Goal: Task Accomplishment & Management: Use online tool/utility

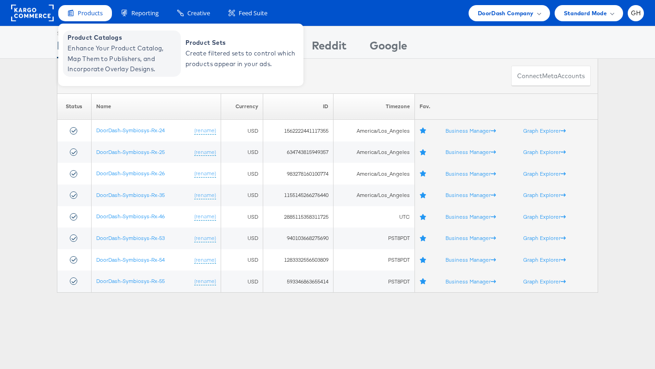
click at [90, 47] on span "Enhance Your Product Catalog, Map Them to Publishers, and Incorporate Overlay D…" at bounding box center [123, 58] width 111 height 31
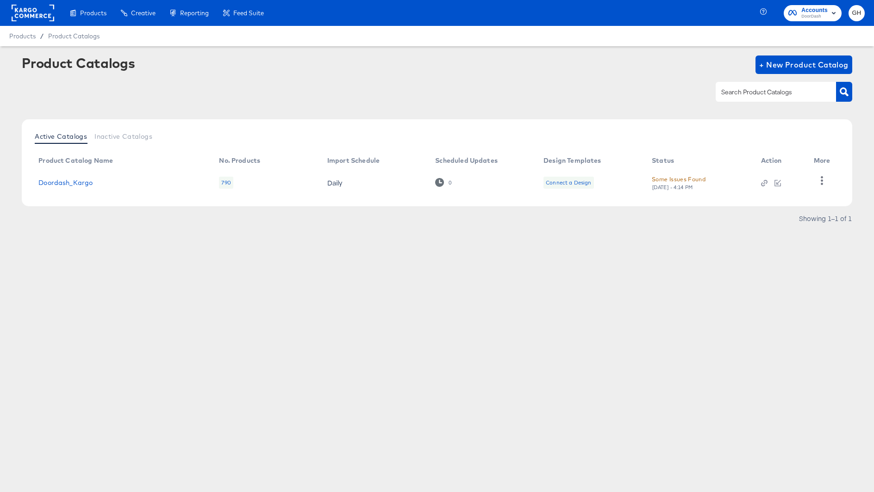
click at [589, 179] on div "Connect a Design" at bounding box center [568, 182] width 45 height 7
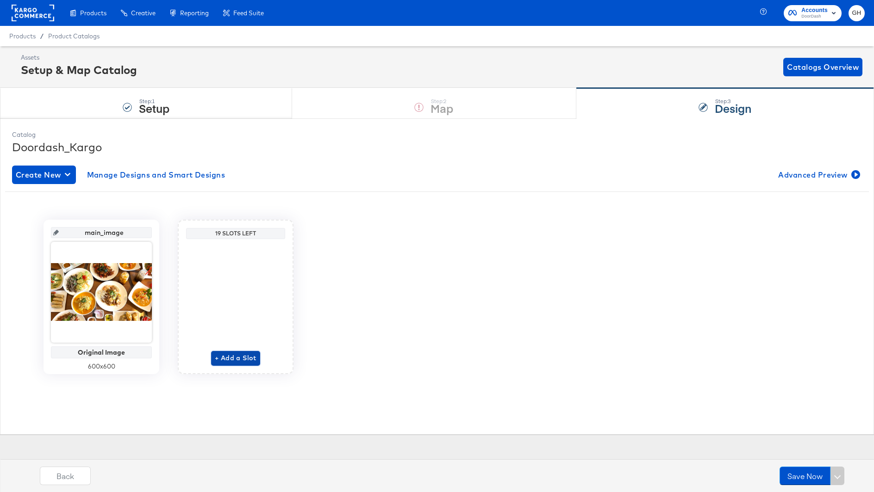
click at [235, 355] on span "+ Add a Slot" at bounding box center [236, 359] width 42 height 12
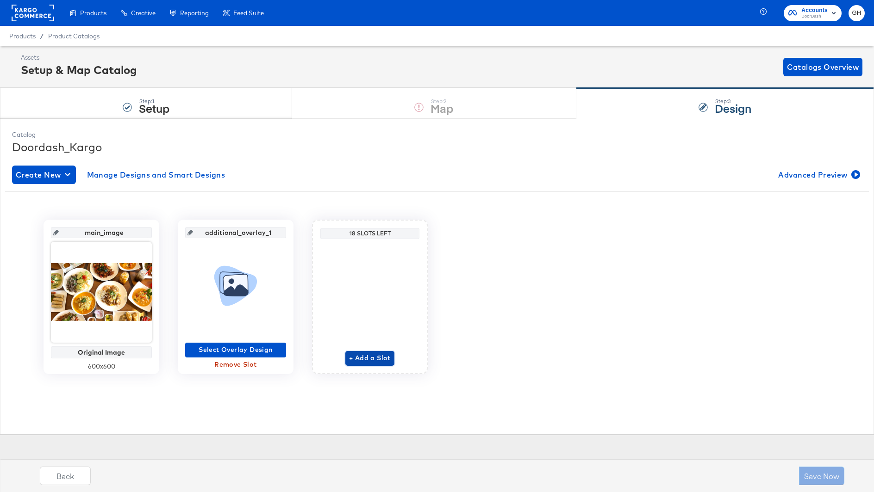
click at [364, 360] on span "+ Add a Slot" at bounding box center [370, 359] width 42 height 12
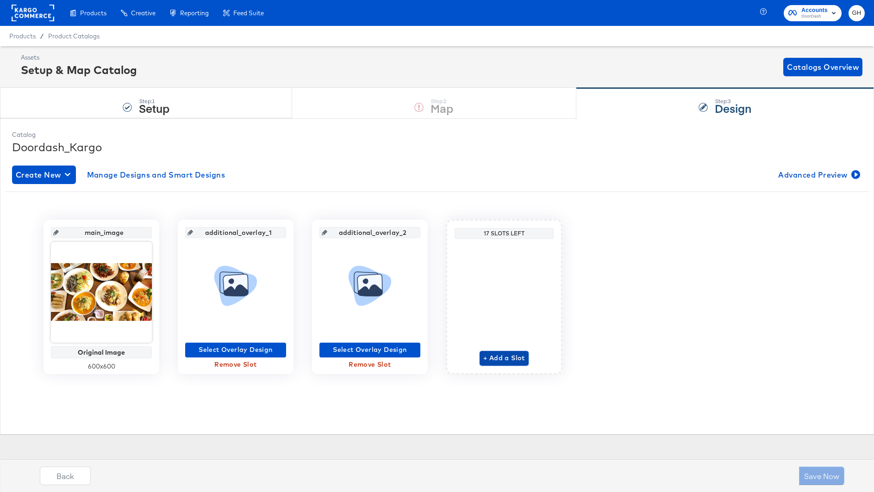
click at [500, 357] on span "+ Add a Slot" at bounding box center [504, 359] width 42 height 12
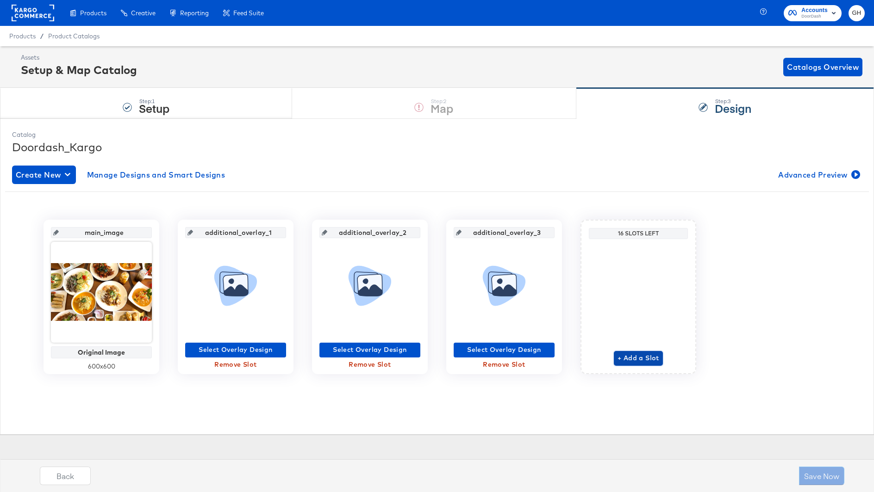
click at [623, 358] on span "+ Add a Slot" at bounding box center [638, 359] width 42 height 12
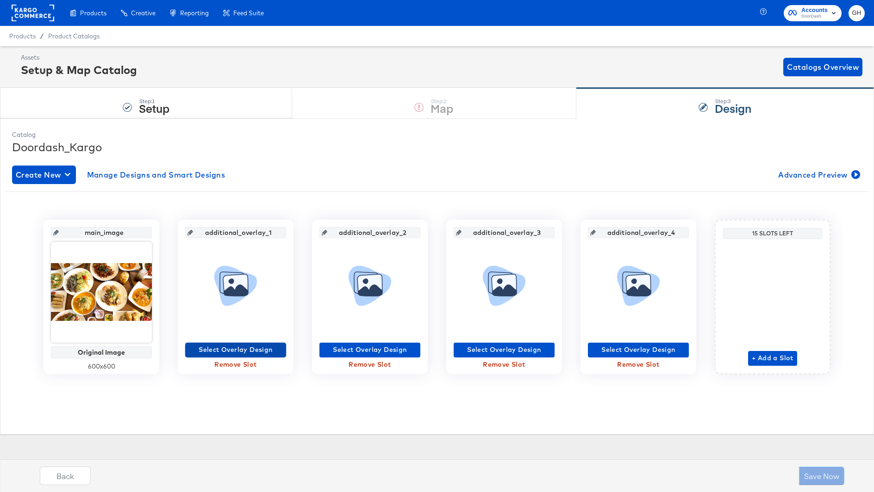
click at [248, 348] on span "Select Overlay Design" at bounding box center [235, 350] width 93 height 12
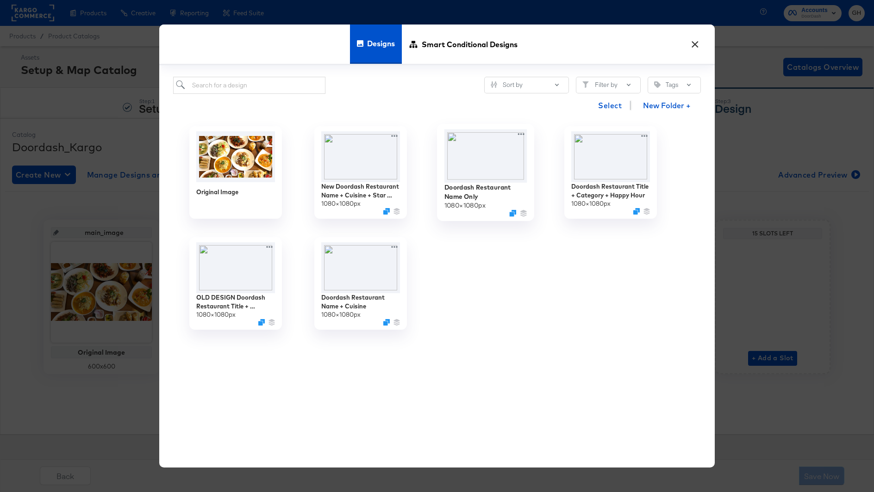
click at [484, 162] on img at bounding box center [485, 156] width 83 height 53
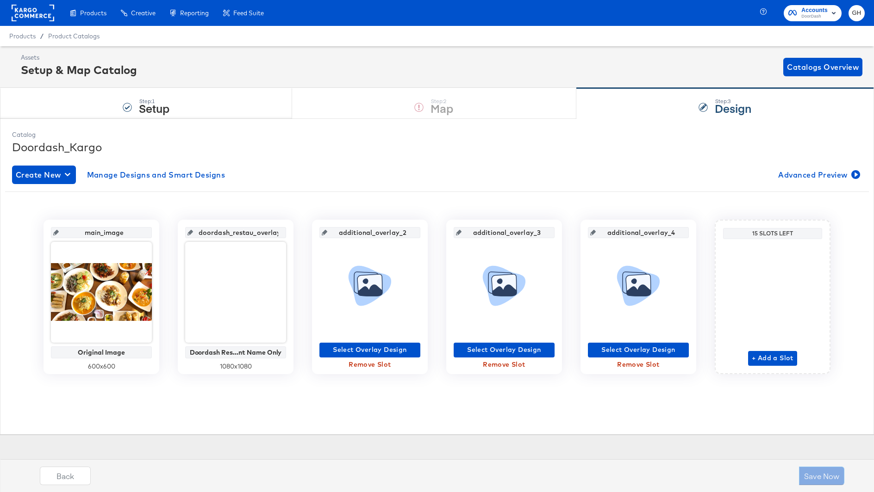
click at [368, 299] on icon at bounding box center [370, 286] width 43 height 40
click at [370, 348] on span "Select Overlay Design" at bounding box center [369, 350] width 93 height 12
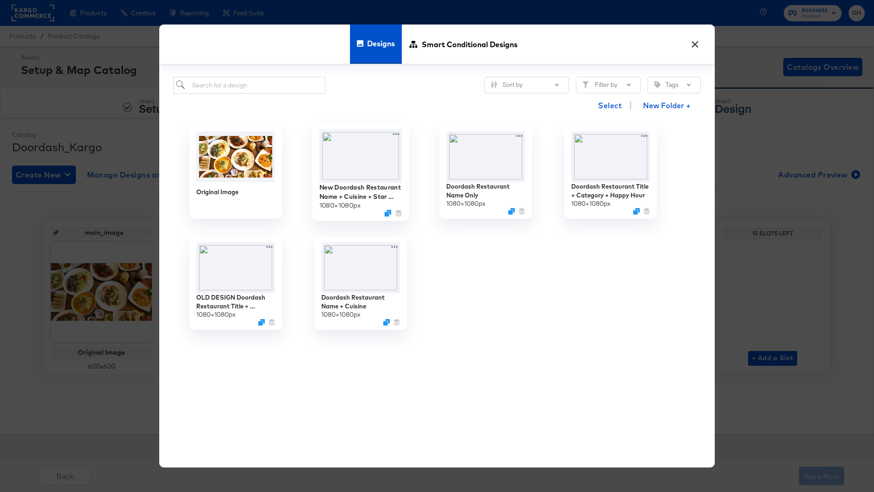
click at [358, 160] on img at bounding box center [360, 156] width 83 height 53
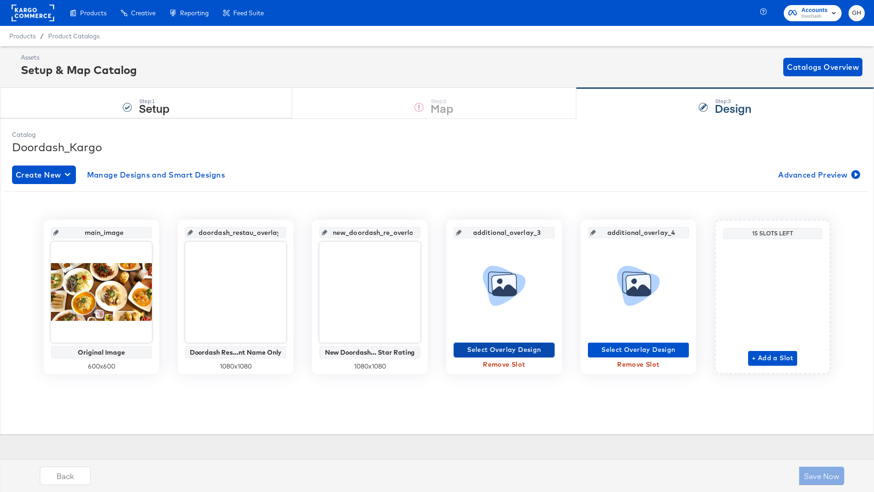
click at [500, 348] on span "Select Overlay Design" at bounding box center [503, 350] width 93 height 12
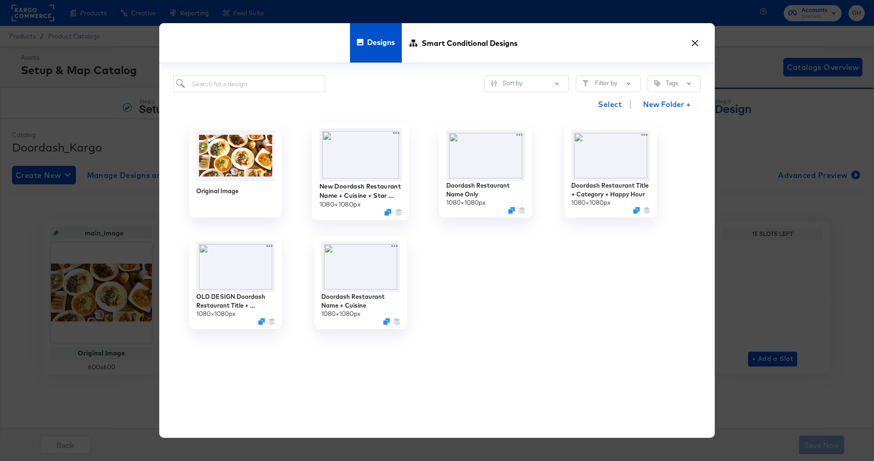
click at [372, 163] on img at bounding box center [360, 154] width 83 height 53
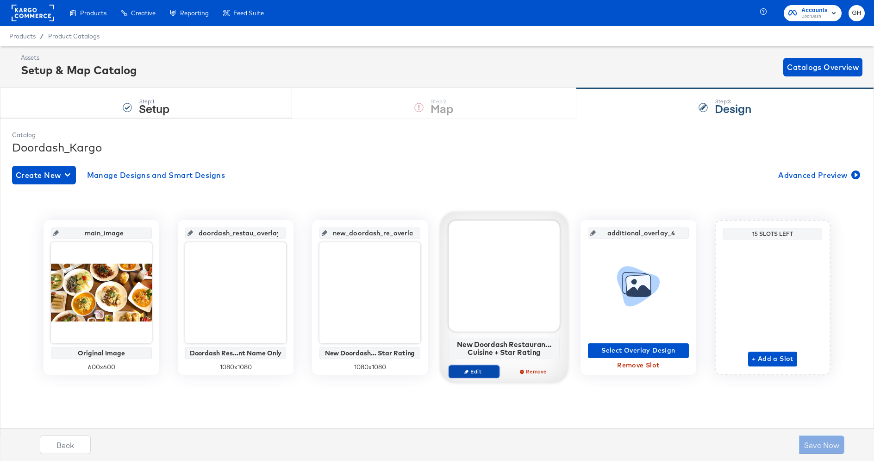
click at [467, 369] on icon "button" at bounding box center [466, 371] width 4 height 4
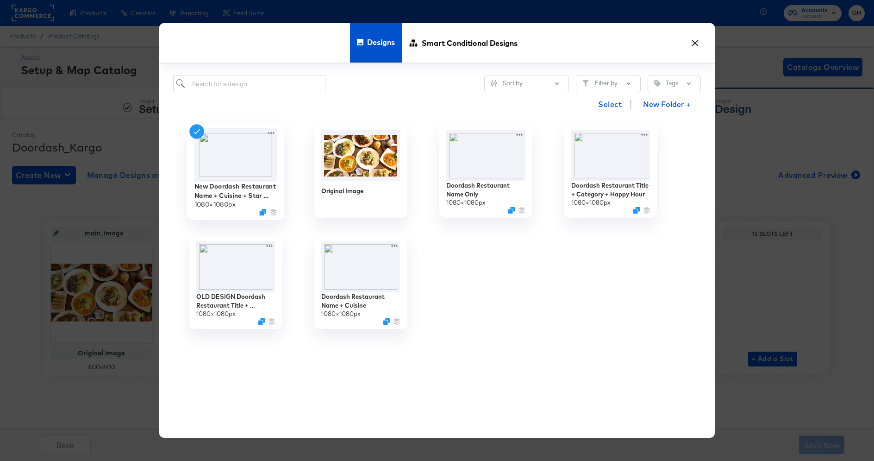
click at [237, 168] on img at bounding box center [235, 154] width 83 height 53
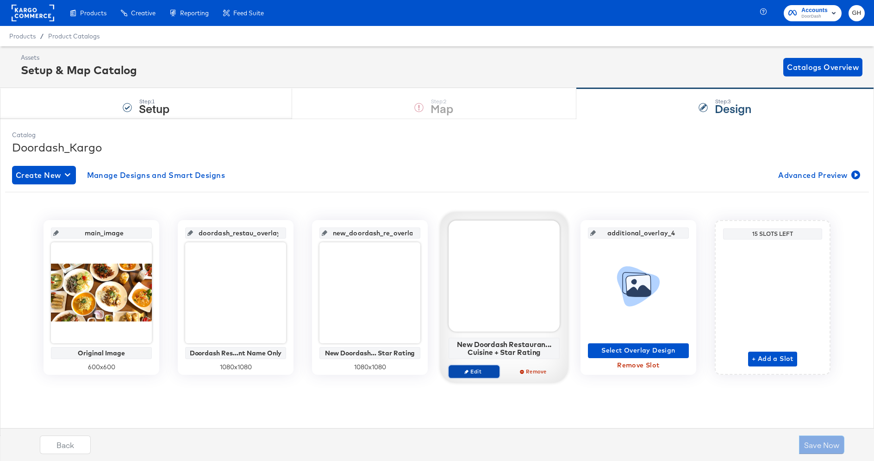
click at [466, 369] on icon "button" at bounding box center [466, 371] width 4 height 4
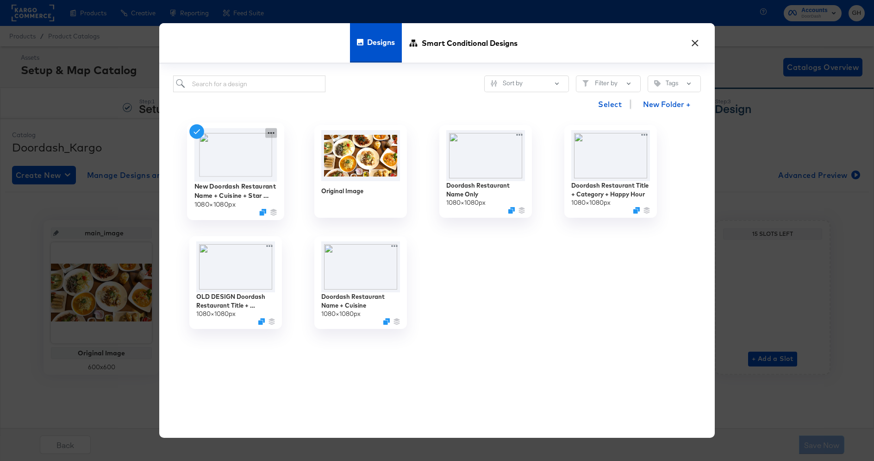
click at [272, 134] on icon at bounding box center [271, 133] width 12 height 10
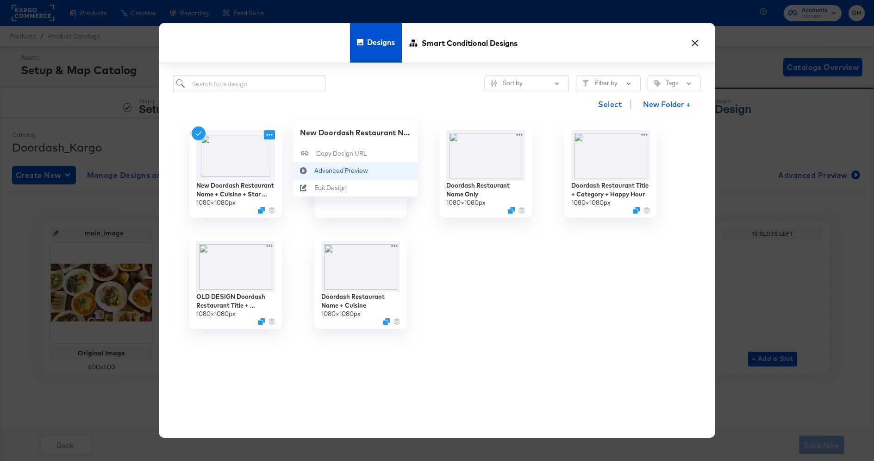
click at [311, 168] on icon at bounding box center [303, 170] width 21 height 7
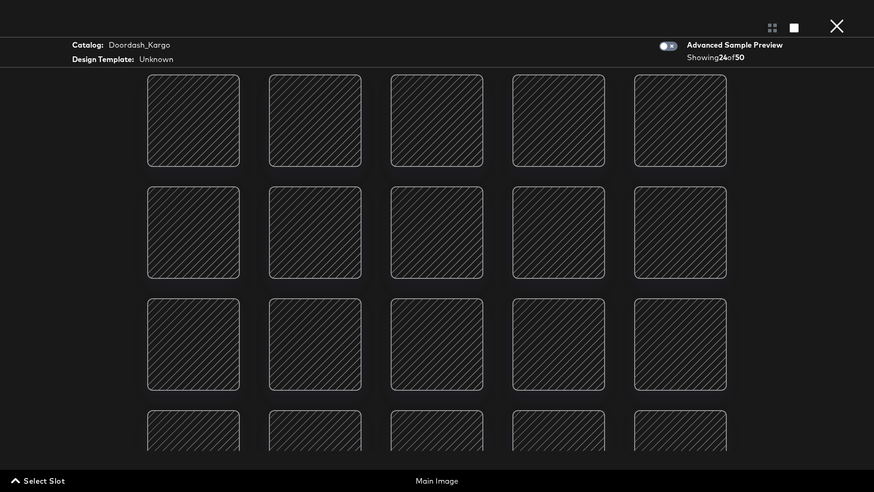
click at [841, 19] on button "×" at bounding box center [837, 9] width 19 height 19
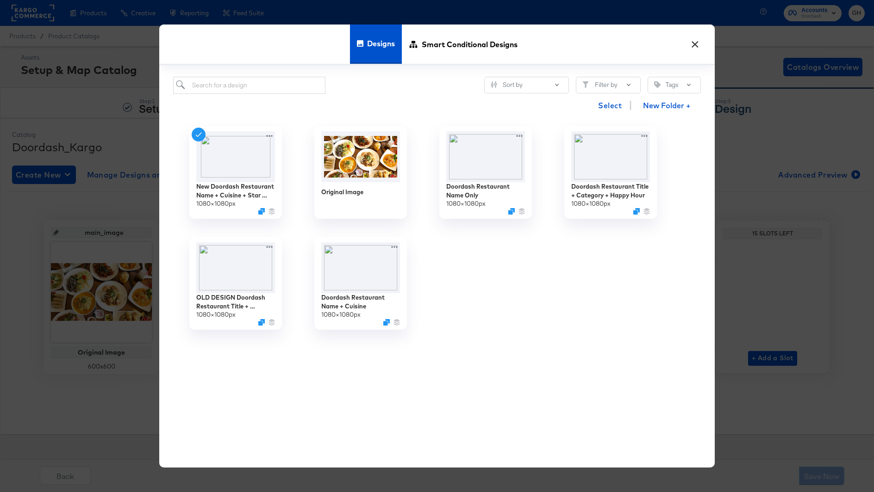
click at [696, 42] on button "×" at bounding box center [694, 42] width 17 height 17
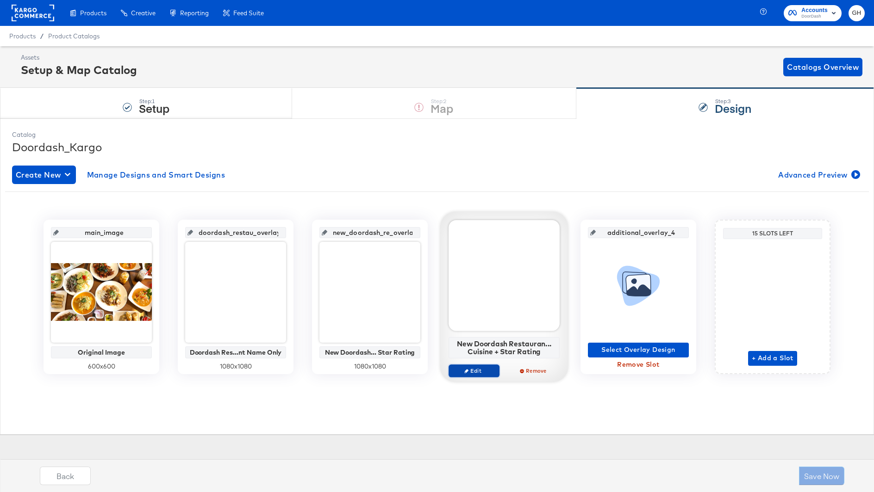
click at [479, 370] on span "Edit" at bounding box center [474, 370] width 43 height 7
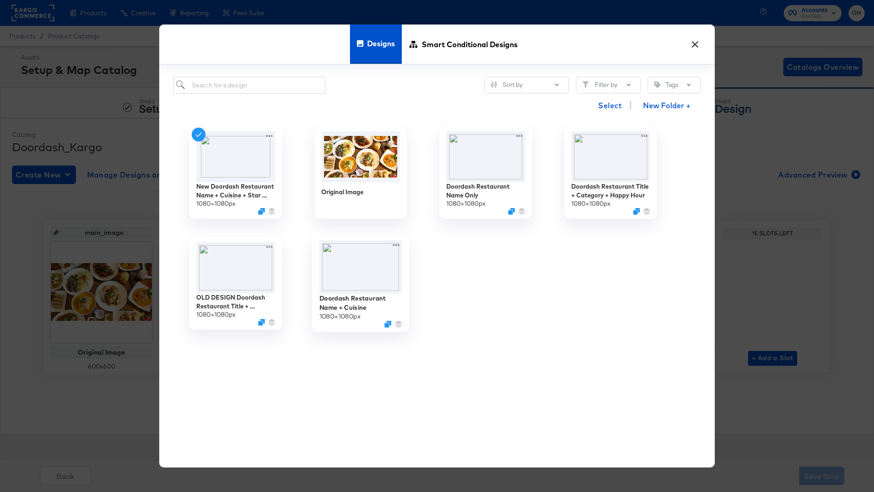
click at [372, 268] on img at bounding box center [360, 268] width 83 height 54
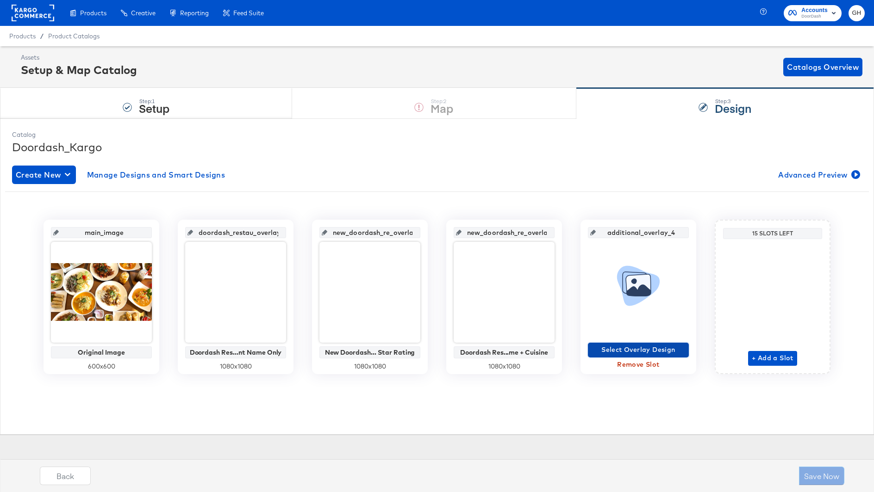
click at [647, 351] on span "Select Overlay Design" at bounding box center [637, 350] width 93 height 12
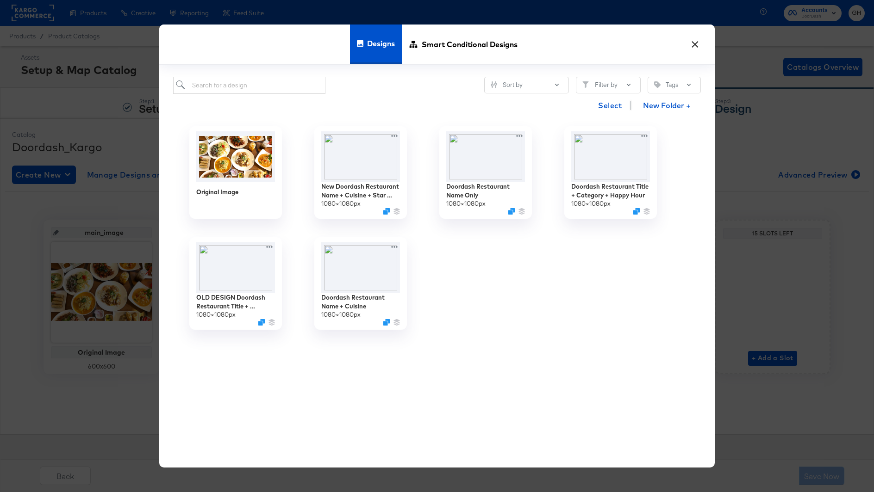
click at [694, 44] on button "×" at bounding box center [694, 42] width 17 height 17
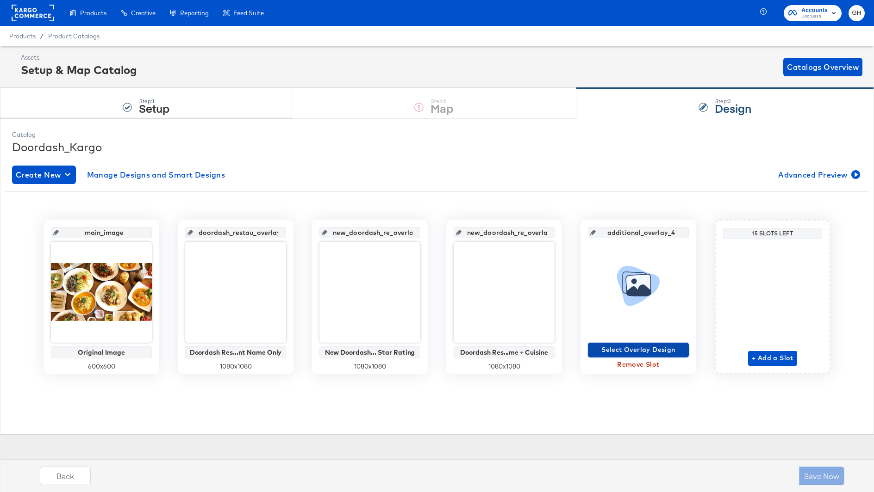
click at [654, 347] on span "Select Overlay Design" at bounding box center [637, 350] width 93 height 12
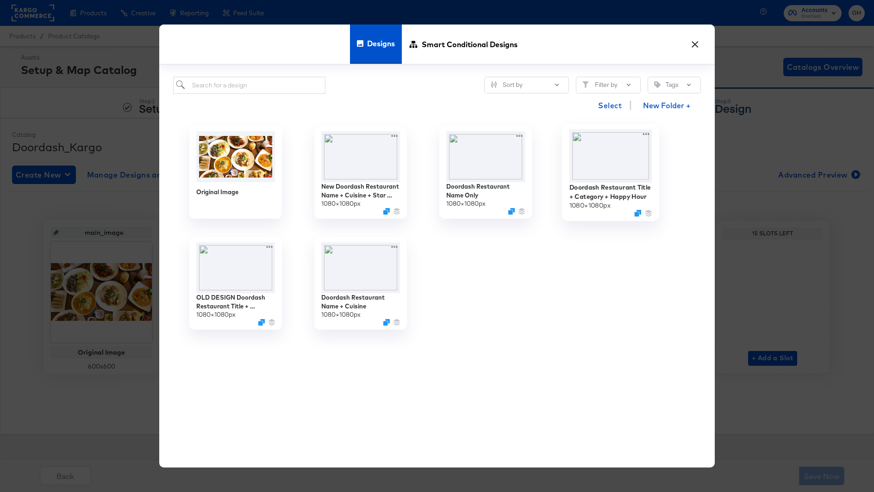
click at [611, 157] on img at bounding box center [610, 156] width 83 height 53
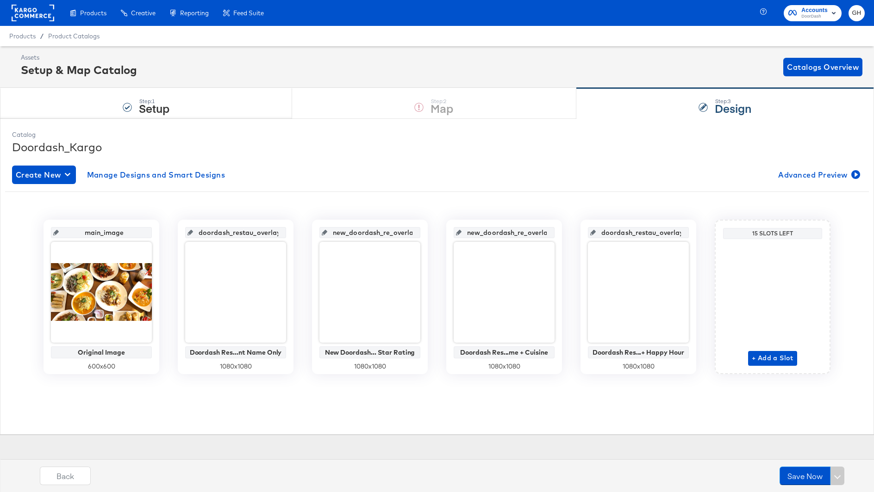
click at [627, 232] on input "doordash_restau_overlay_4" at bounding box center [641, 229] width 91 height 25
click at [624, 232] on input "doordash_restau_overlay_4" at bounding box center [641, 229] width 91 height 25
click at [607, 232] on input "doordash_restau_overlay_4" at bounding box center [641, 229] width 91 height 25
drag, startPoint x: 654, startPoint y: 231, endPoint x: 708, endPoint y: 231, distance: 54.2
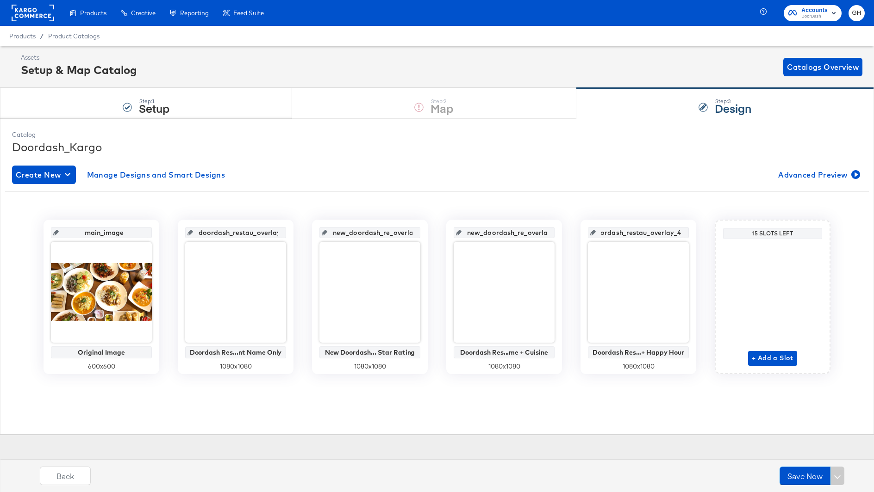
click at [709, 231] on div "main_image Original Image 600 x 600 doordash_restau_overlay_1 Doordash Res...nt…" at bounding box center [437, 297] width 864 height 155
click at [679, 231] on input "doordash_restau_overlay_4" at bounding box center [641, 229] width 91 height 25
click at [659, 232] on input "doordash_restau_overlay_4" at bounding box center [641, 229] width 91 height 25
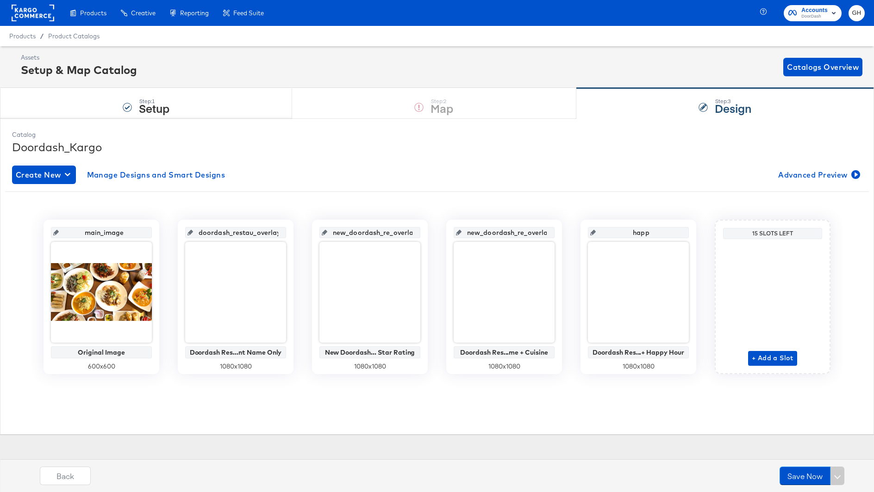
type input "happy"
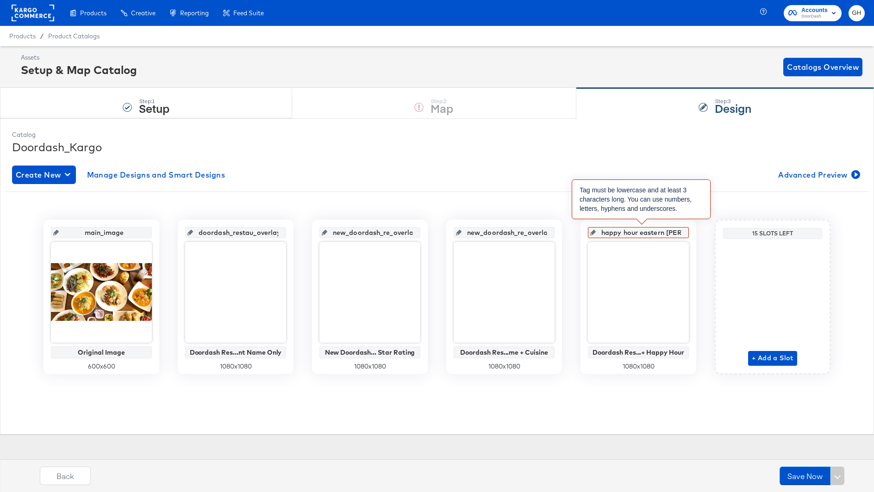
scroll to position [0, 7]
click at [620, 234] on input "happy hour eastern time" at bounding box center [641, 229] width 91 height 25
click at [639, 233] on input "happy_hour eastern time" at bounding box center [641, 229] width 91 height 25
type input "happy_hour_eastern time"
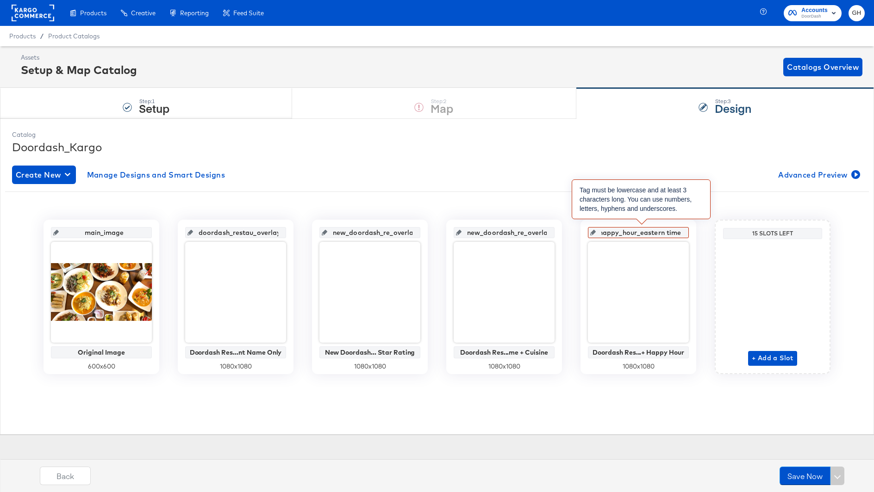
click at [666, 234] on input "happy_hour_eastern time" at bounding box center [641, 229] width 91 height 25
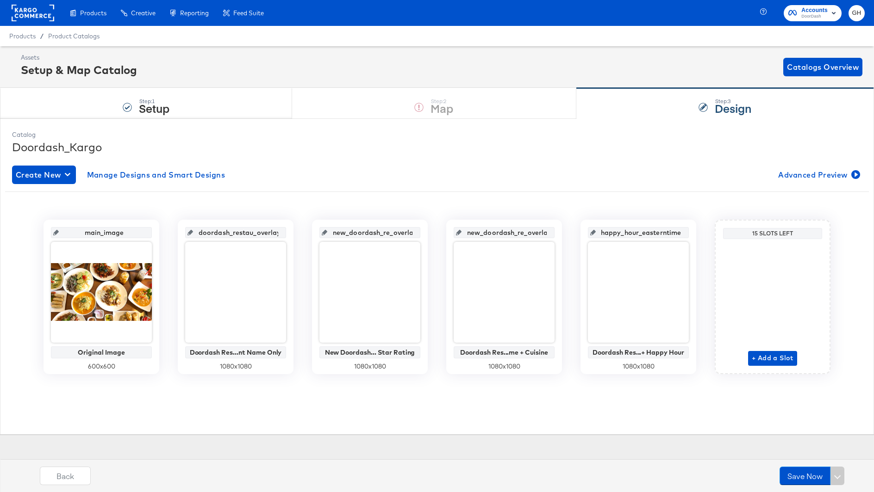
scroll to position [0, 8]
drag, startPoint x: 663, startPoint y: 234, endPoint x: 708, endPoint y: 234, distance: 45.4
click at [708, 234] on div "main_image Original Image 600 x 600 doordash_restau_overlay_1 Doordash Res...nt…" at bounding box center [437, 297] width 864 height 155
type input "happy_hour_eastern"
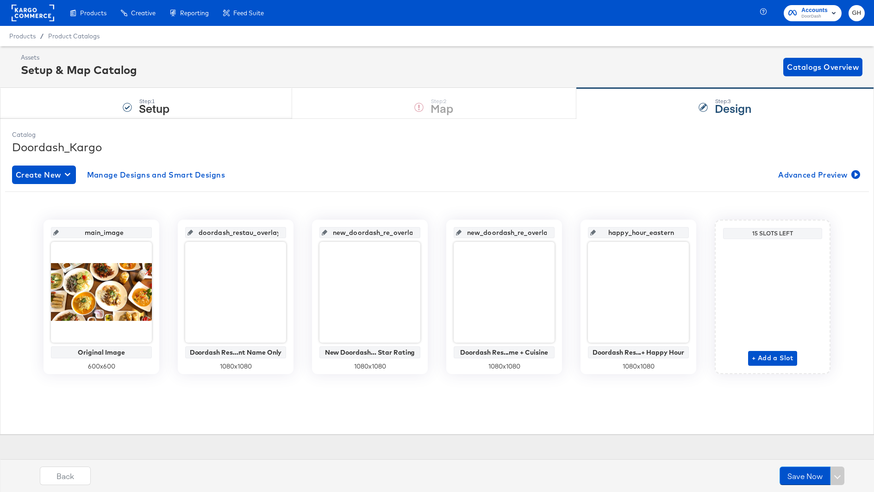
click at [632, 229] on input "happy_hour_eastern" at bounding box center [641, 229] width 91 height 25
click at [787, 361] on div "+ Add a Slot" at bounding box center [772, 304] width 49 height 123
click at [760, 355] on span "+ Add a Slot" at bounding box center [773, 359] width 42 height 12
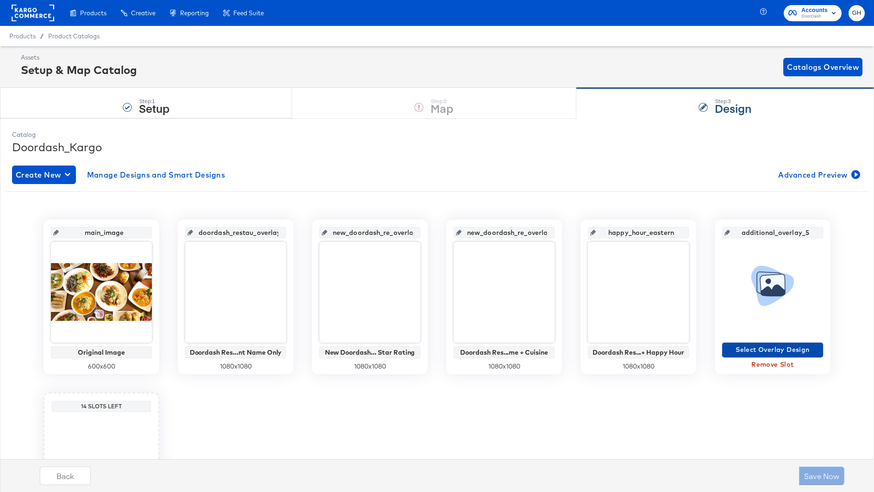
click at [761, 354] on span "Select Overlay Design" at bounding box center [772, 350] width 93 height 12
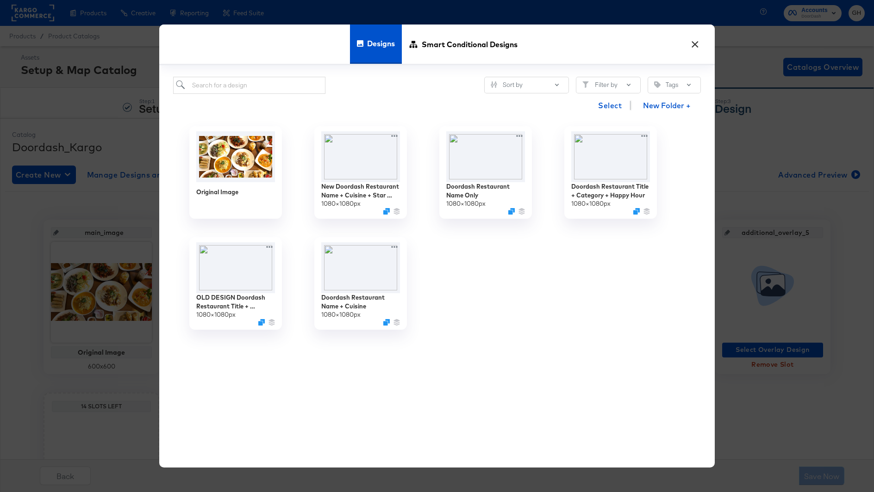
click at [695, 45] on button "×" at bounding box center [694, 42] width 17 height 17
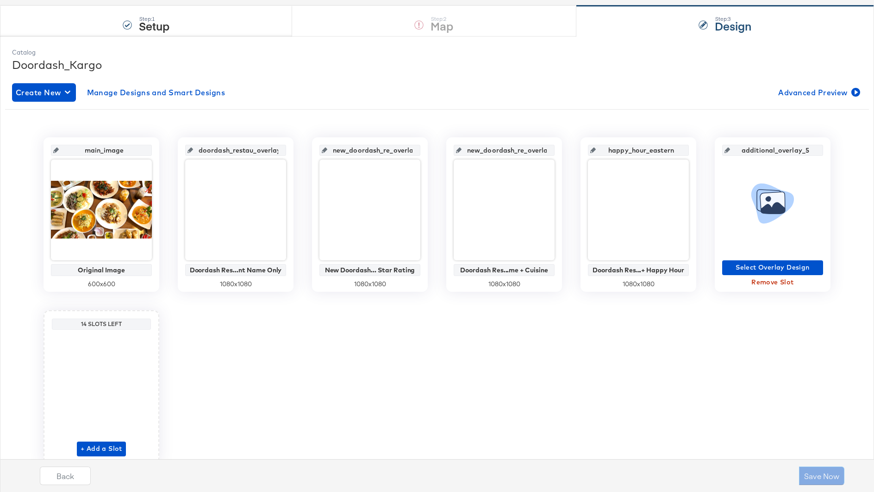
scroll to position [97, 0]
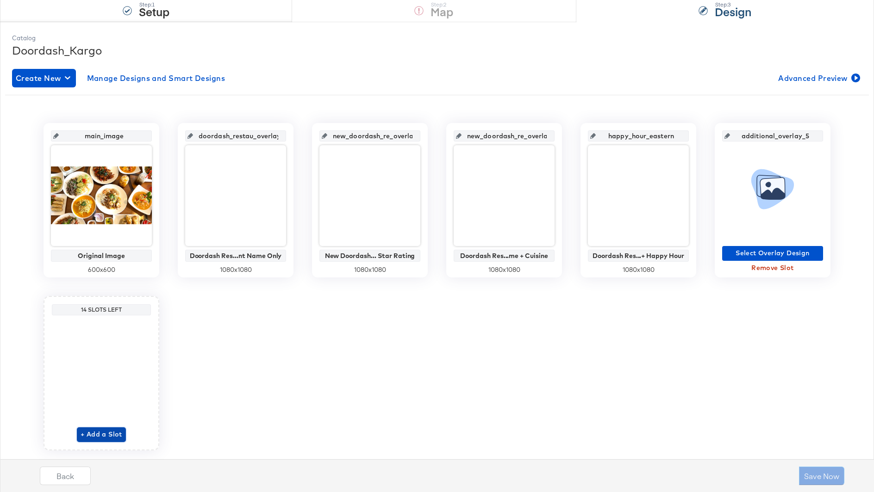
click at [118, 432] on span "+ Add a Slot" at bounding box center [102, 435] width 42 height 12
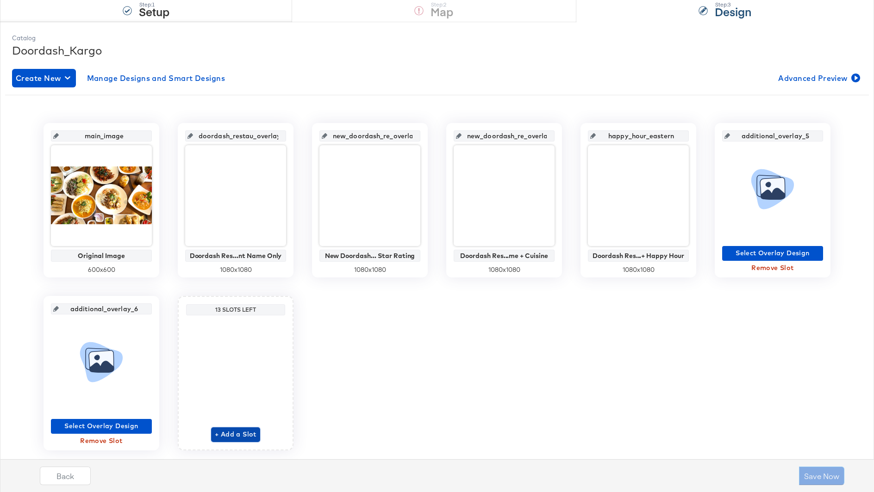
click at [218, 430] on span "+ Add a Slot" at bounding box center [236, 435] width 42 height 12
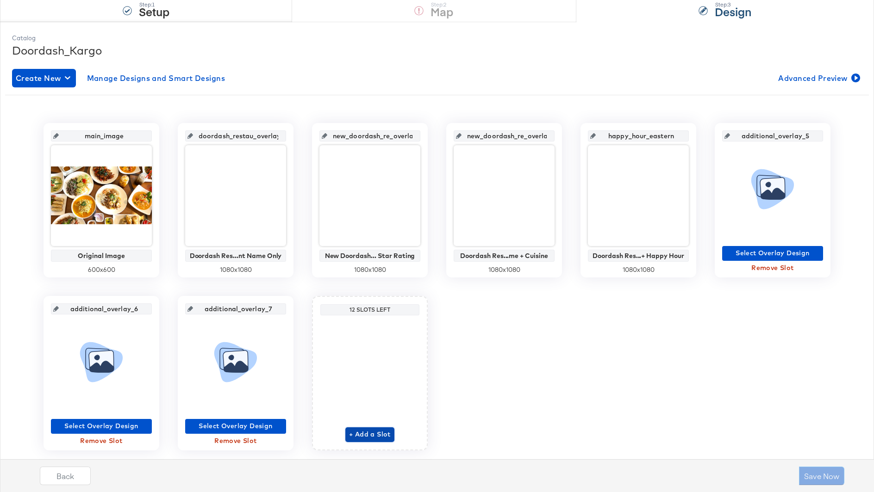
click at [361, 432] on span "+ Add a Slot" at bounding box center [370, 435] width 42 height 12
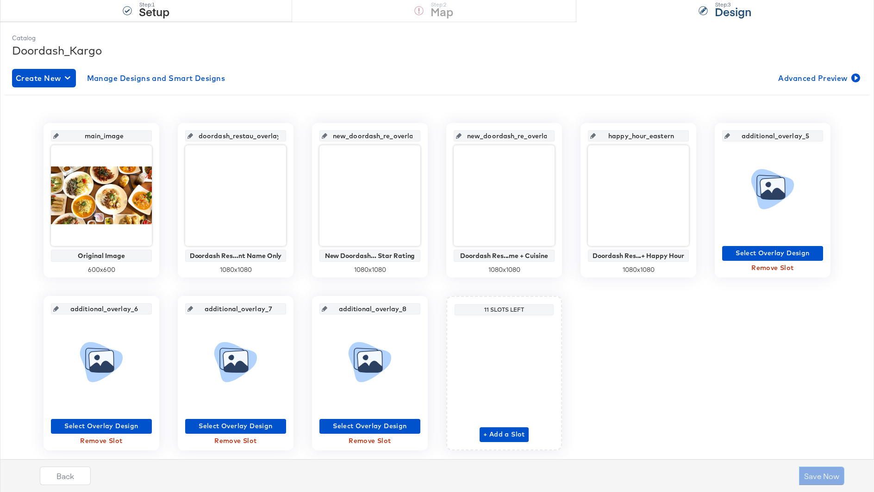
click at [766, 136] on input "additional_overlay_5" at bounding box center [775, 132] width 91 height 25
drag, startPoint x: 784, startPoint y: 137, endPoint x: 834, endPoint y: 137, distance: 49.5
click at [834, 137] on div "main_image Original Image 600 x 600 doordash_restau_overlay_1 Doordash Res...nt…" at bounding box center [437, 287] width 864 height 328
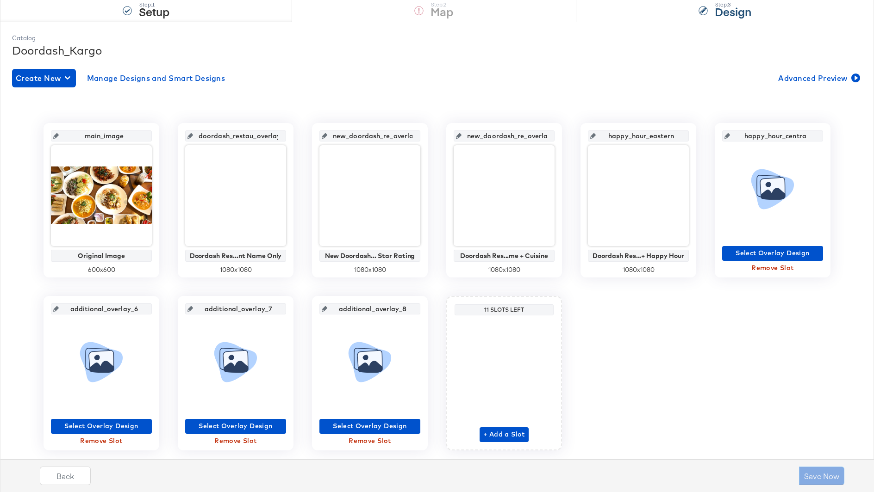
type input "happy_hour_central"
click at [785, 256] on span "Select Overlay Design" at bounding box center [772, 254] width 93 height 12
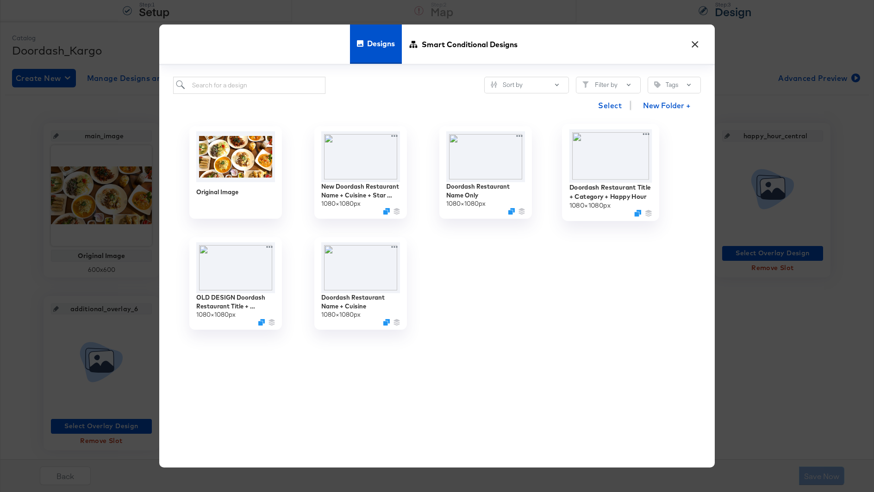
click at [601, 155] on img at bounding box center [610, 156] width 83 height 53
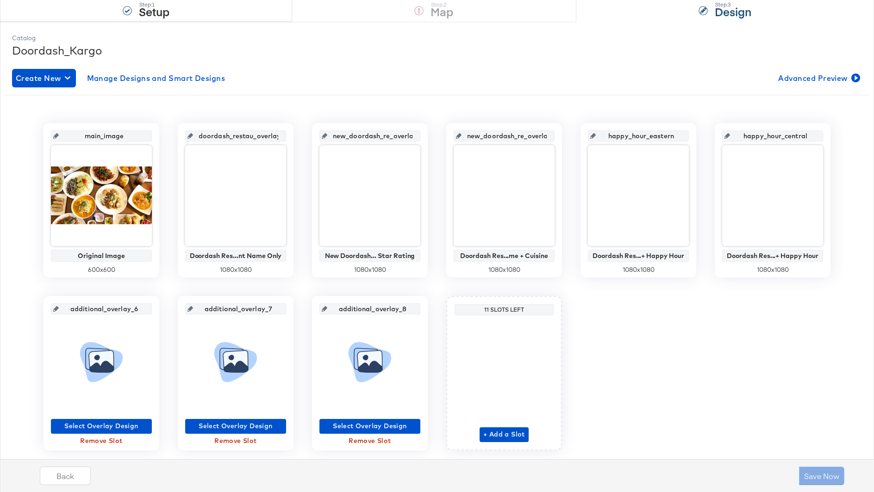
click at [126, 305] on input "additional_overlay_6" at bounding box center [104, 305] width 91 height 25
type input "happy_hour_mountain"
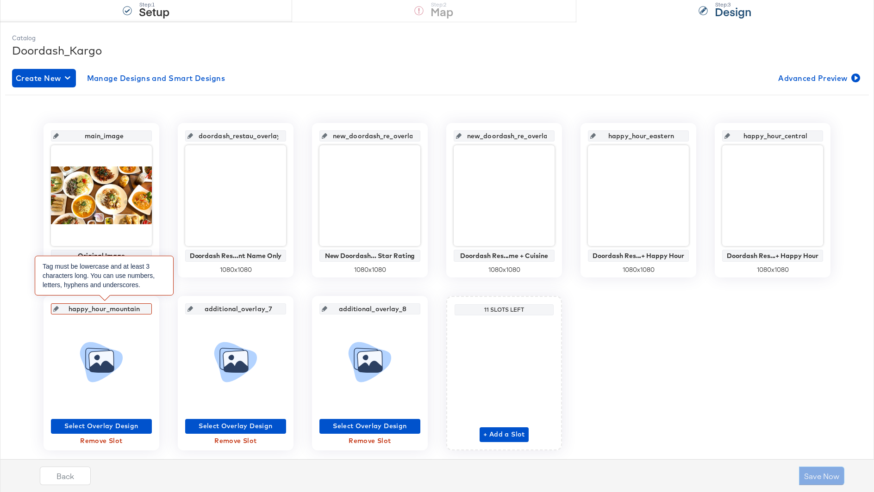
scroll to position [0, 0]
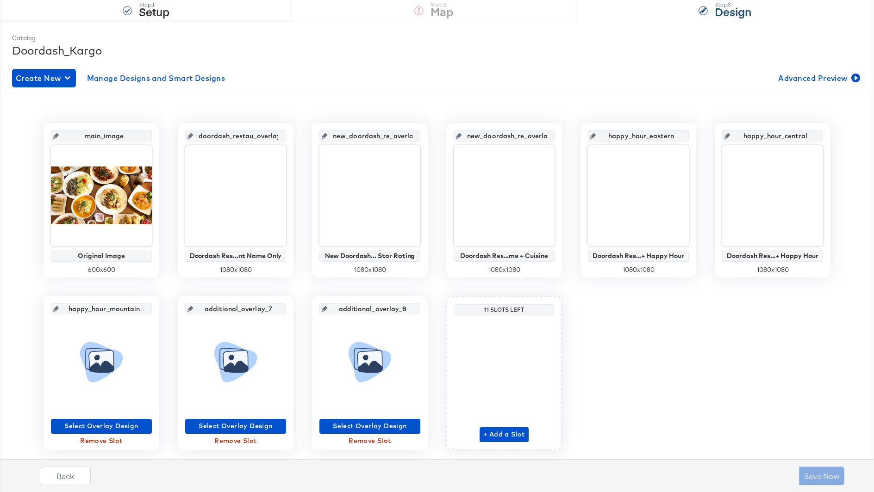
click at [106, 363] on icon at bounding box center [102, 366] width 24 height 11
click at [104, 424] on span "Select Overlay Design" at bounding box center [101, 427] width 93 height 12
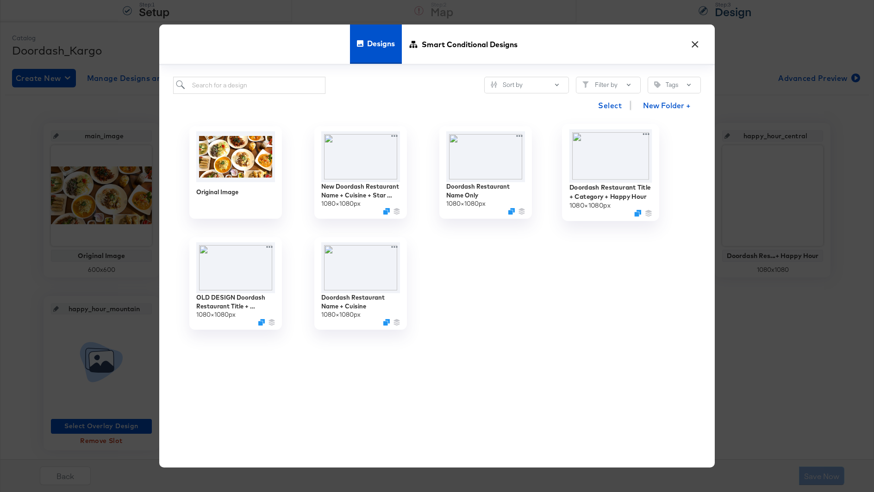
click at [606, 156] on img at bounding box center [610, 156] width 83 height 53
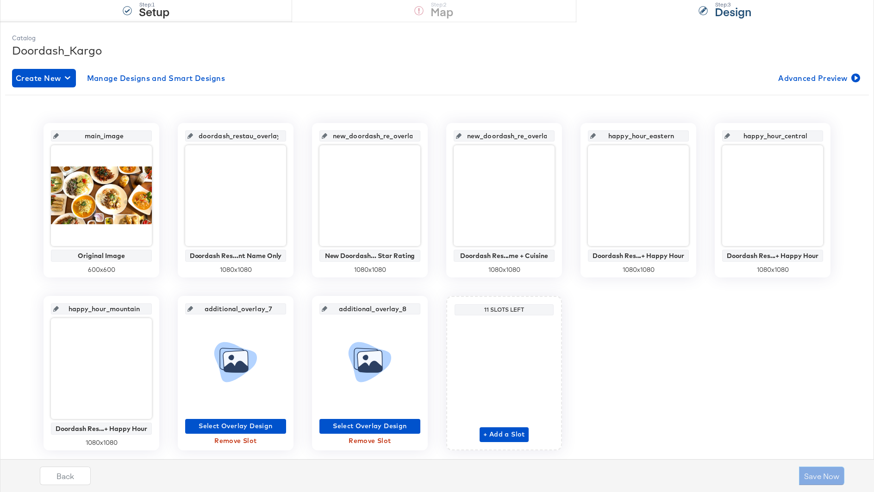
click at [235, 309] on input "additional_overlay_7" at bounding box center [238, 305] width 91 height 25
drag, startPoint x: 249, startPoint y: 309, endPoint x: 281, endPoint y: 308, distance: 32.4
click at [282, 309] on div "happy_hour_eastern" at bounding box center [235, 309] width 101 height 11
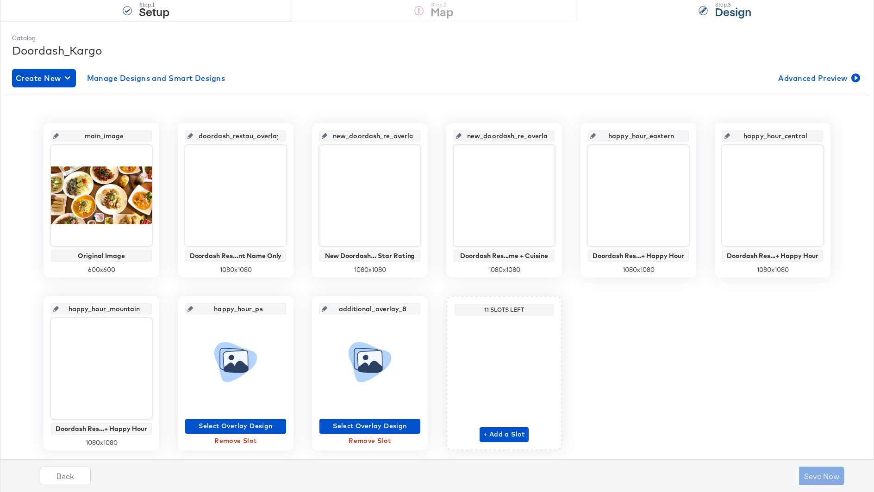
type input "happy_hour_pst"
click at [235, 422] on span "Select Overlay Design" at bounding box center [235, 427] width 93 height 12
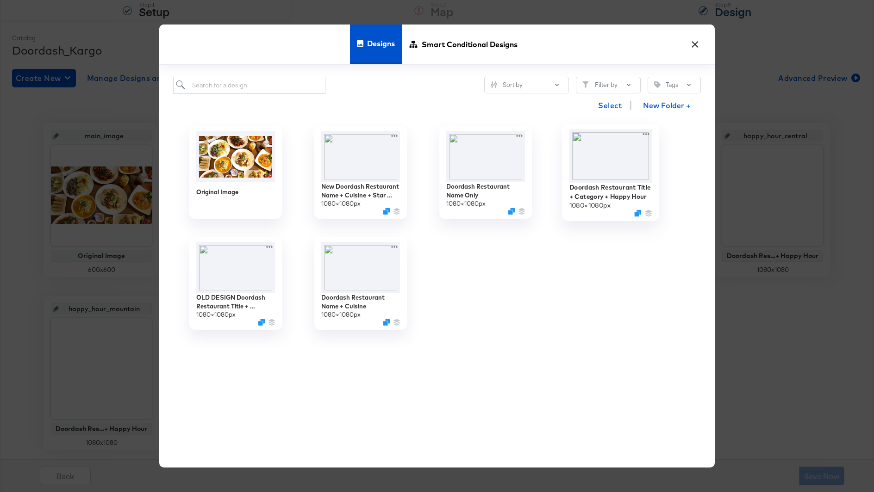
click at [618, 170] on img at bounding box center [610, 156] width 83 height 53
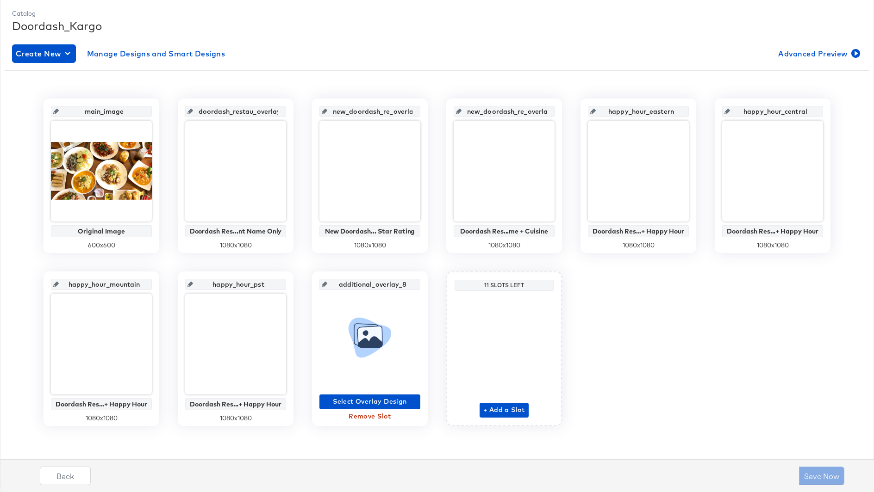
click at [642, 394] on div "main_image Original Image 600 x 600 doordash_restau_overlay_1 Doordash Res...nt…" at bounding box center [437, 263] width 864 height 328
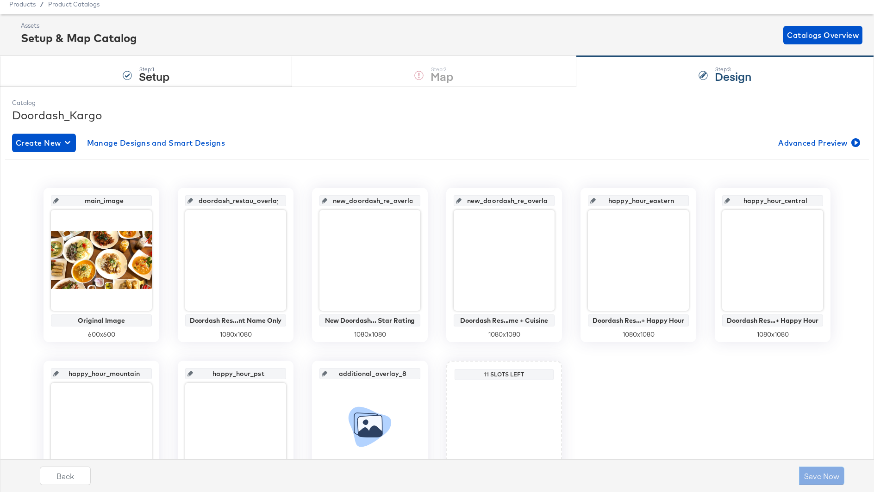
scroll to position [33, 0]
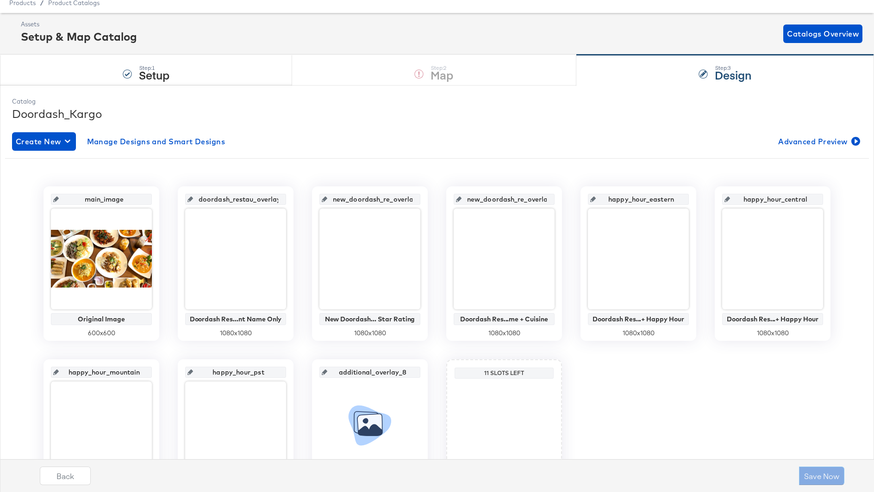
click at [818, 474] on div "Save Now" at bounding box center [821, 476] width 45 height 19
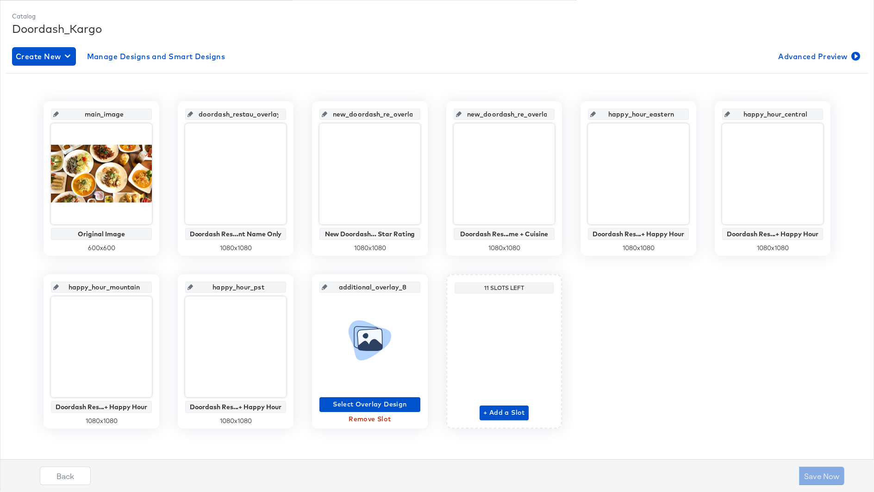
scroll to position [121, 0]
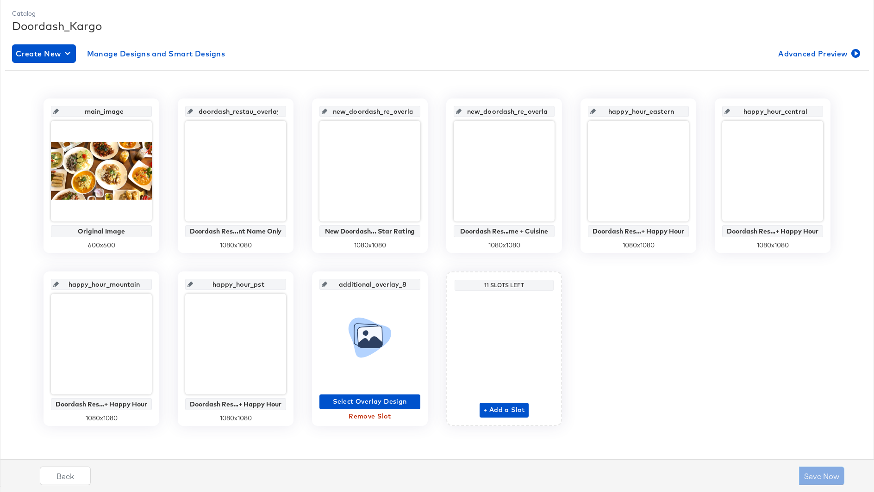
click at [361, 416] on span "Remove Slot" at bounding box center [369, 417] width 93 height 12
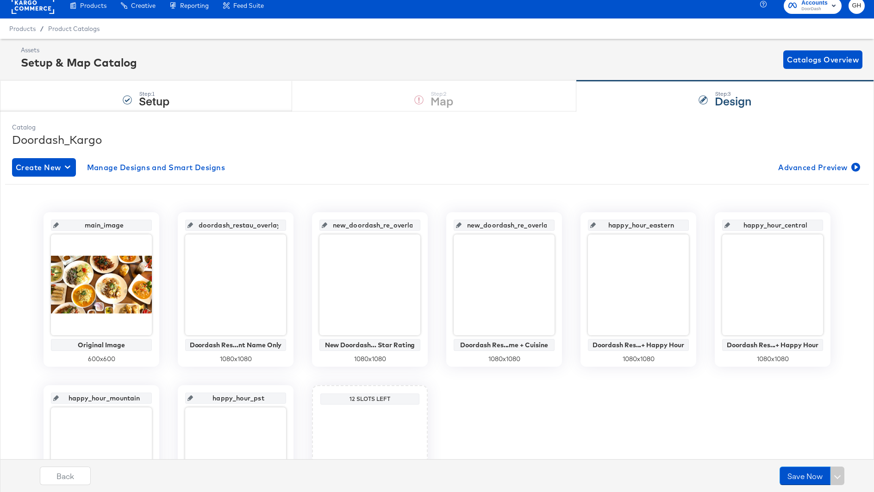
scroll to position [5, 0]
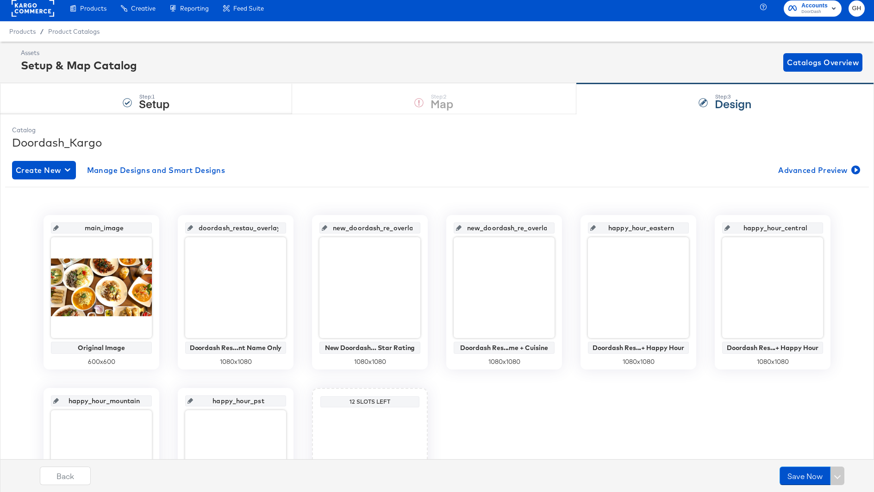
click at [220, 231] on input "doordash_restau_overlay_1" at bounding box center [238, 224] width 91 height 25
type input "na"
type input "name"
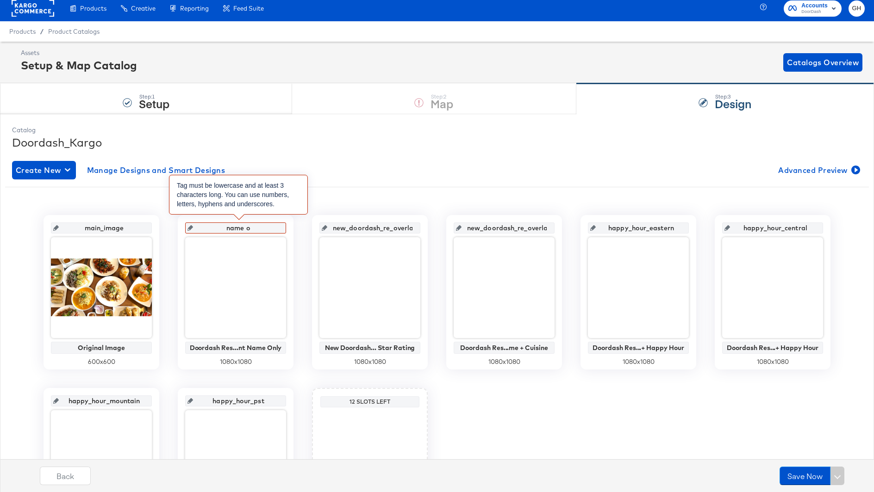
type input "name"
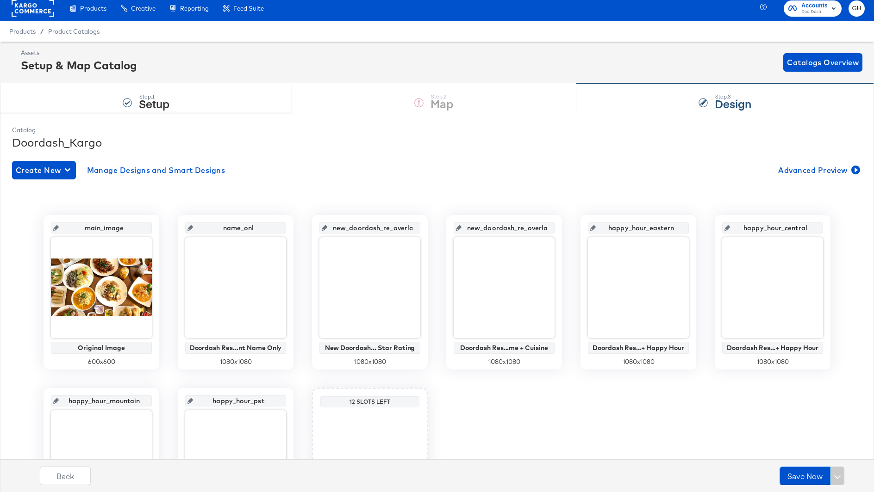
type input "name_only"
click at [370, 228] on input "new_doordash_re_overlay_2" at bounding box center [372, 224] width 91 height 25
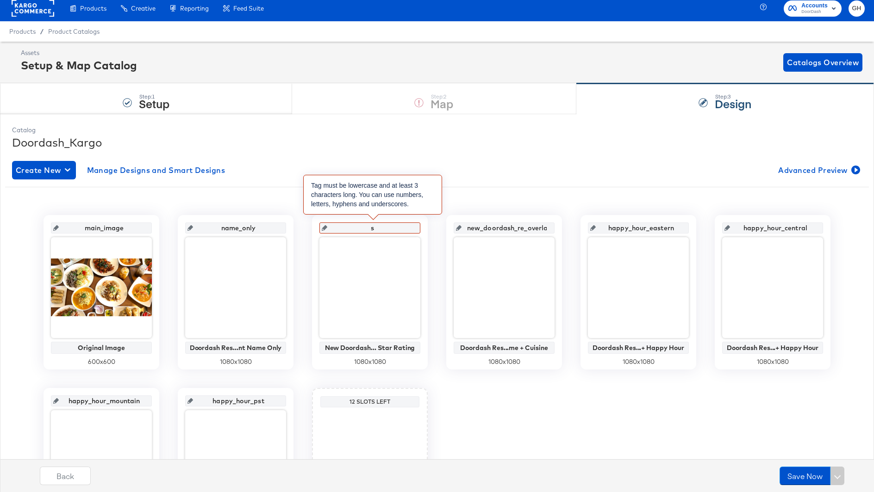
type input "st"
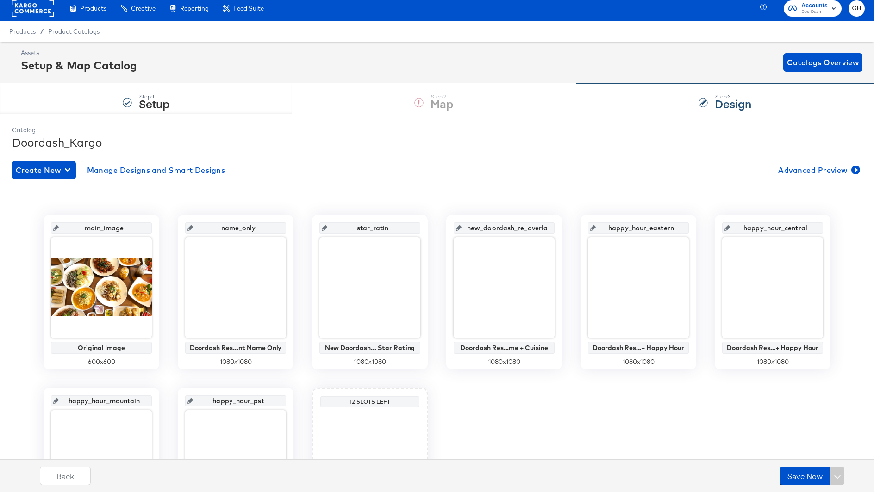
type input "star_rating"
click at [500, 230] on input "new_doordash_re_overlay_3" at bounding box center [506, 224] width 91 height 25
type input "cusinetype"
click at [565, 161] on div "Create New Manage Designs and Smart Designs Advanced Preview" at bounding box center [437, 170] width 850 height 19
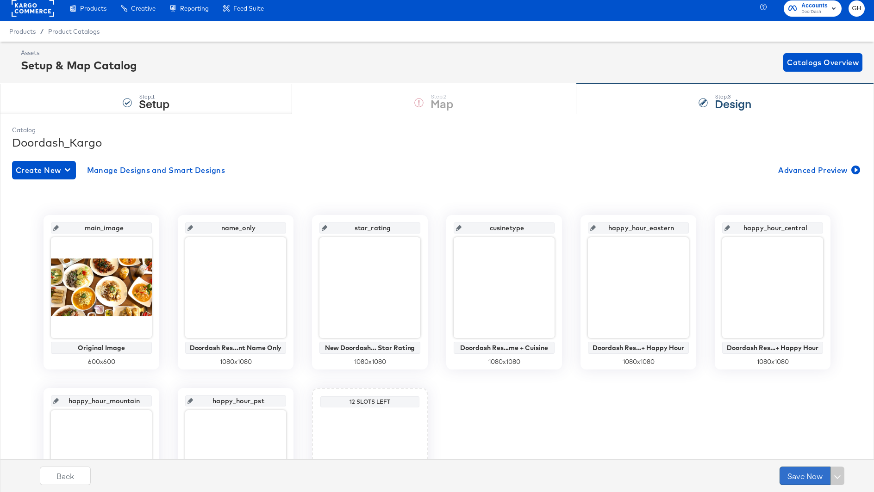
click at [796, 475] on button "Save Now" at bounding box center [804, 476] width 51 height 19
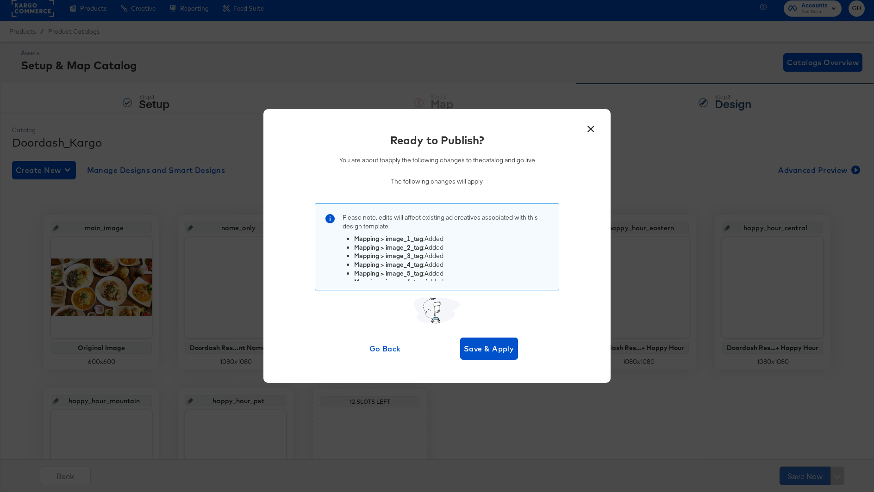
scroll to position [0, 0]
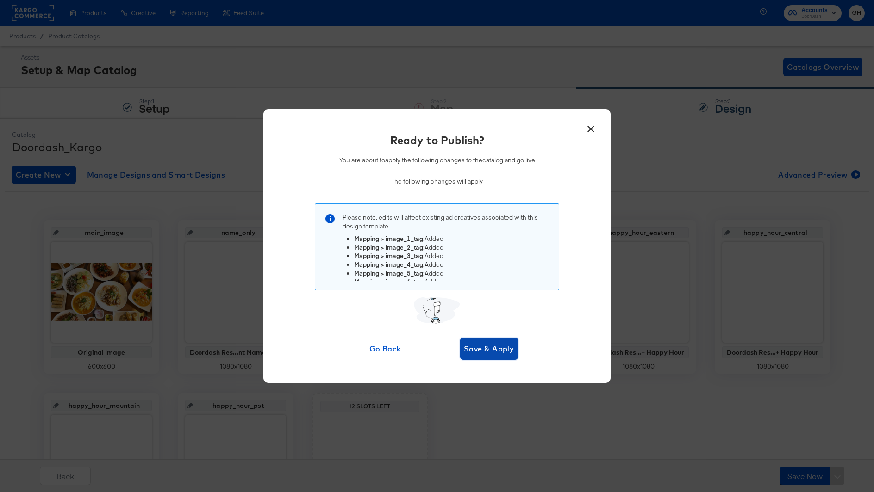
click at [472, 347] on span "Save & Apply" at bounding box center [489, 348] width 50 height 13
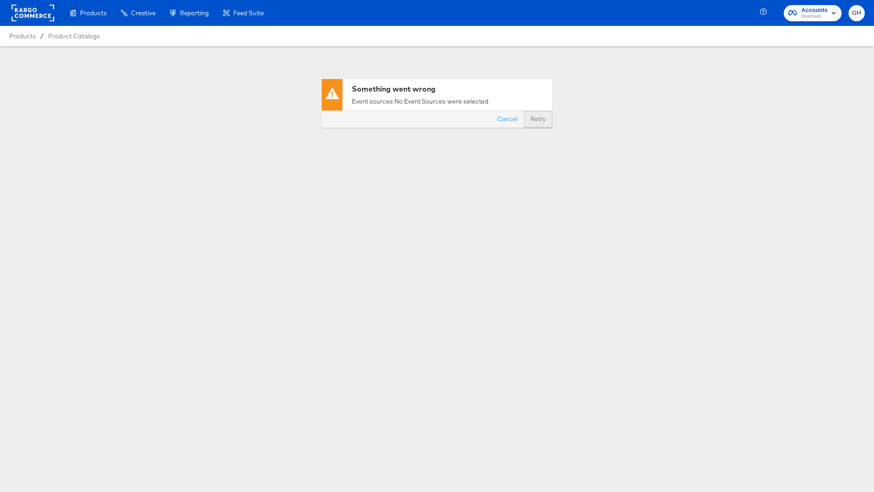
click at [535, 121] on button "Retry" at bounding box center [538, 119] width 28 height 17
click at [509, 122] on button "Cancel" at bounding box center [507, 119] width 33 height 17
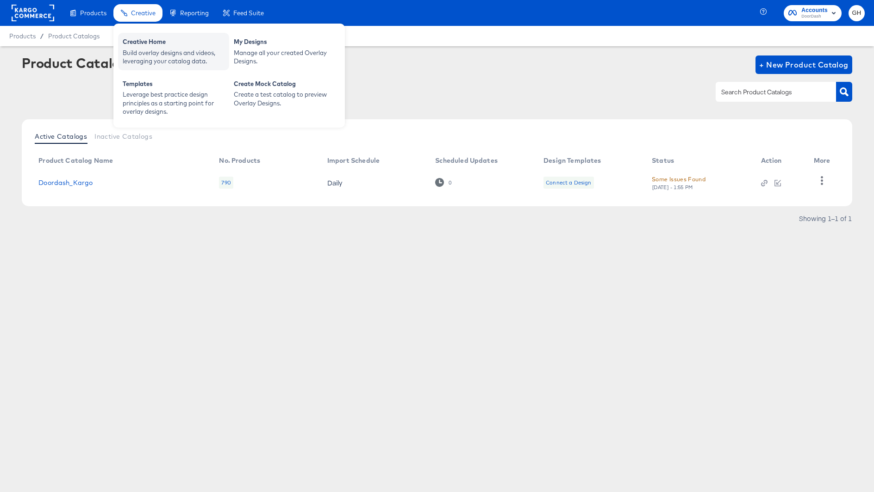
click at [139, 43] on div "Creative Home" at bounding box center [174, 42] width 102 height 11
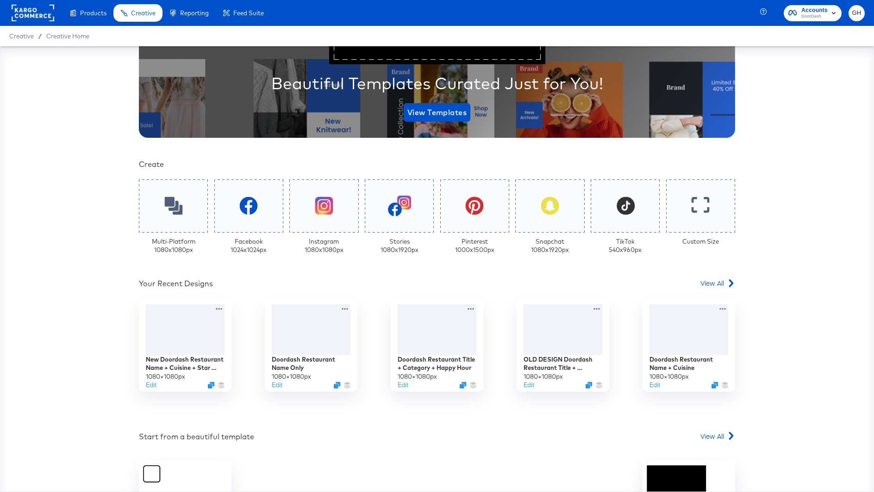
scroll to position [118, 0]
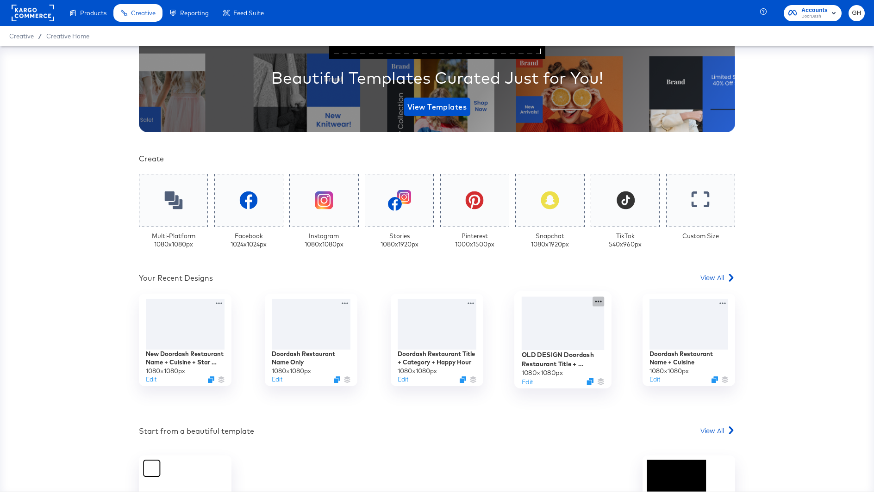
click at [596, 302] on icon at bounding box center [598, 302] width 6 height 2
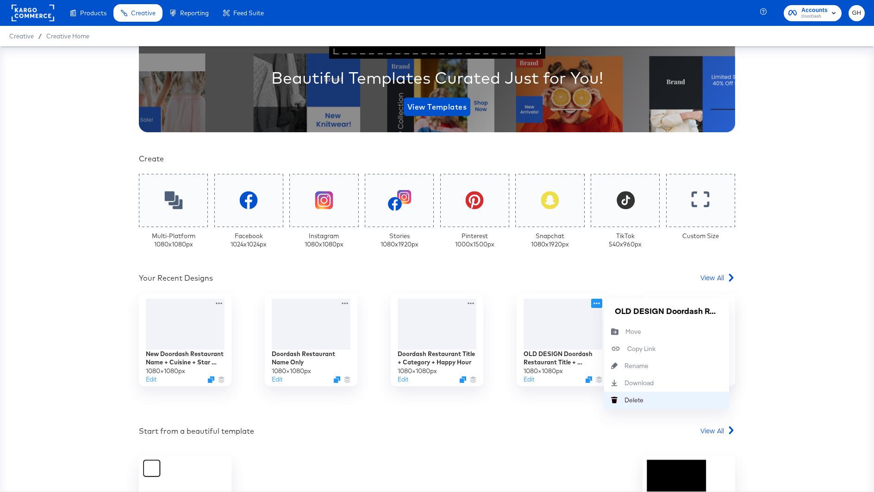
click at [619, 405] on div "[PERSON_NAME]" at bounding box center [614, 400] width 20 height 17
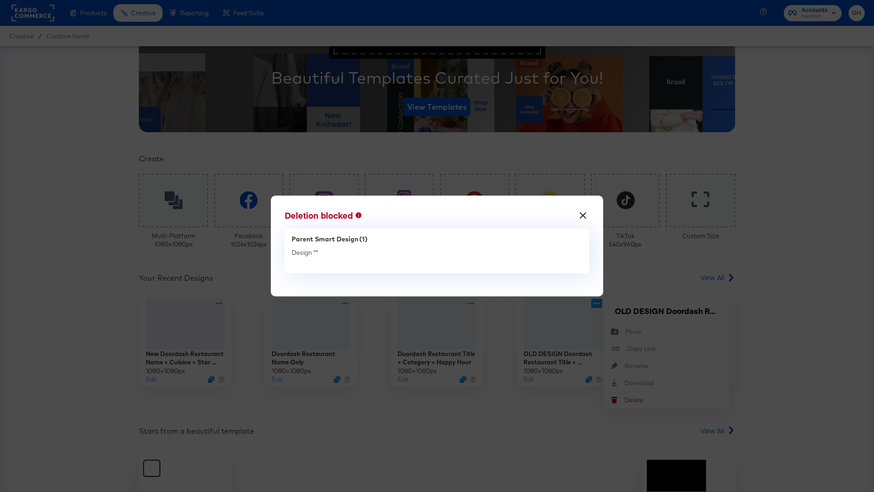
click at [582, 216] on button "×" at bounding box center [583, 213] width 17 height 17
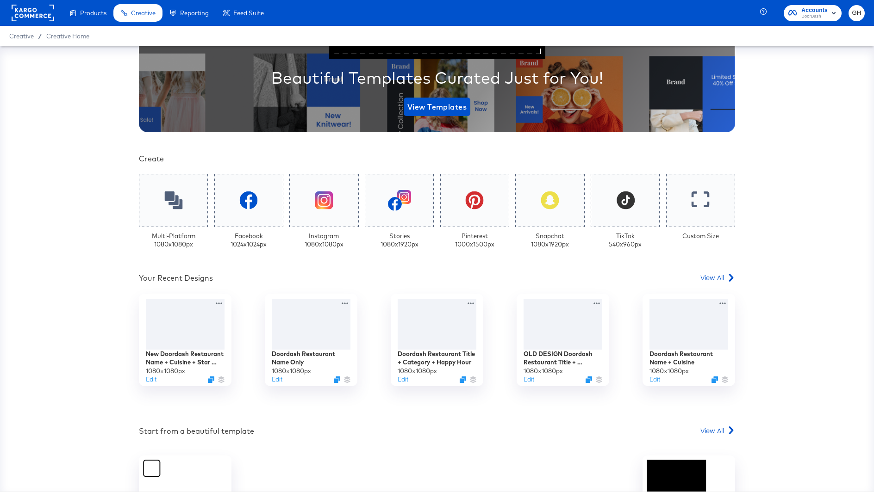
click at [526, 287] on div "Your Custom Templates Beautiful Templates Curated Just for You! View Templates …" at bounding box center [437, 271] width 596 height 658
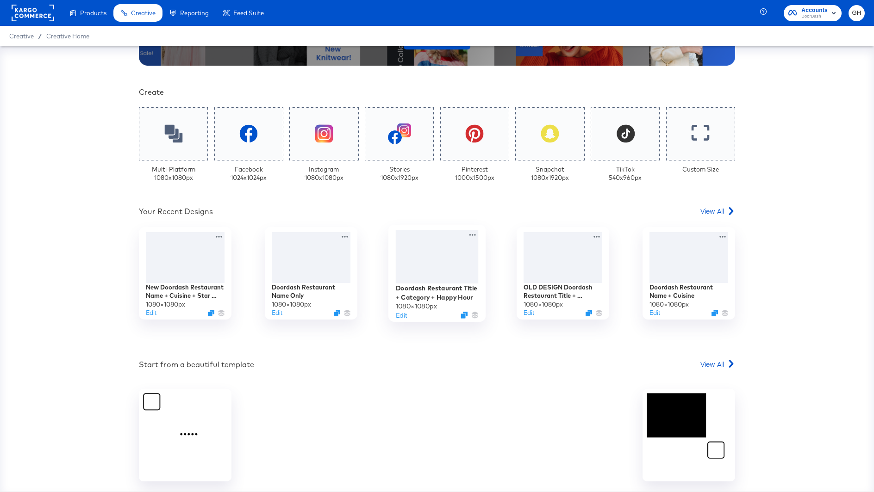
click at [477, 228] on div "Doordash Restaurant Title + Category + Happy Hour 1080 × 1080 px Edit" at bounding box center [436, 273] width 97 height 97
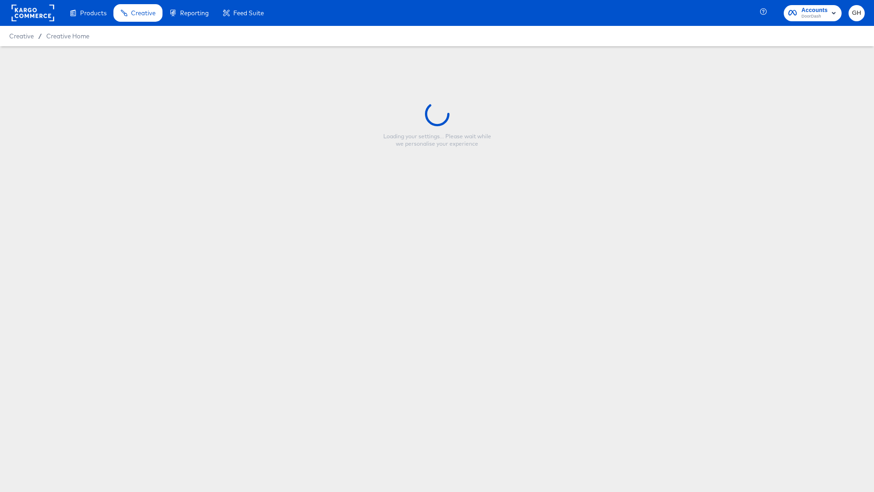
type input "Doordash Restaurant Title + Category + Happy Hour"
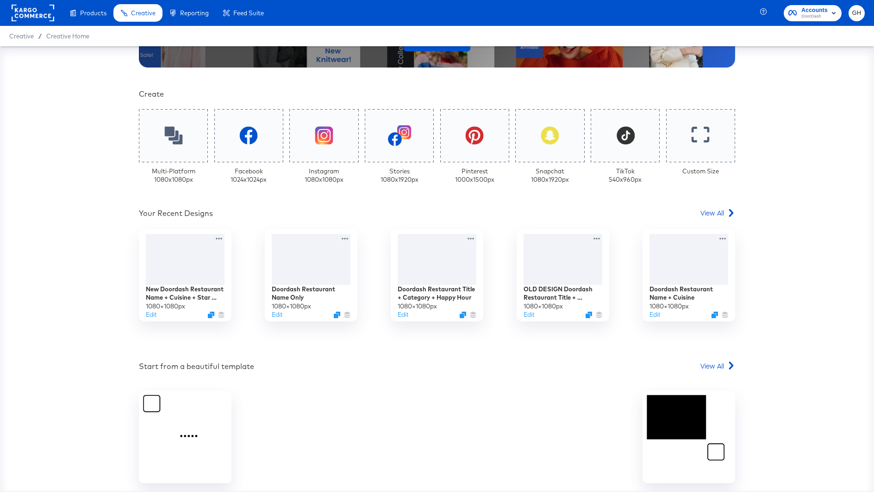
scroll to position [192, 0]
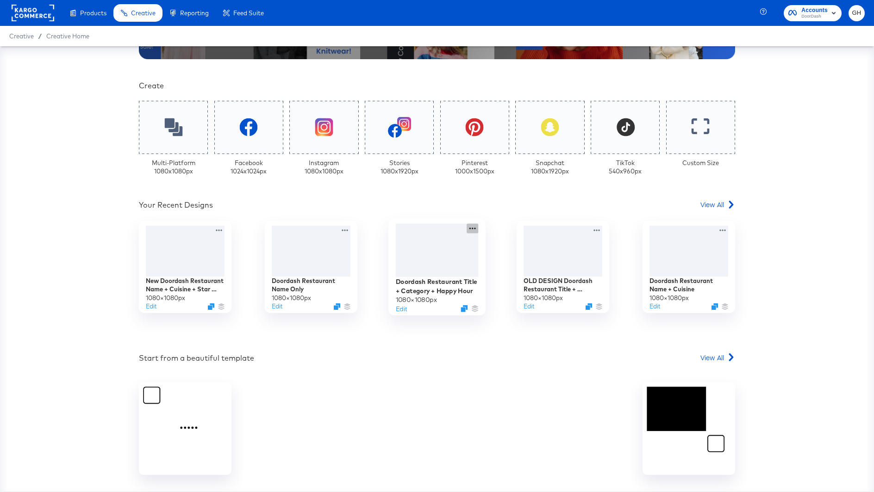
click at [470, 227] on icon at bounding box center [473, 229] width 12 height 10
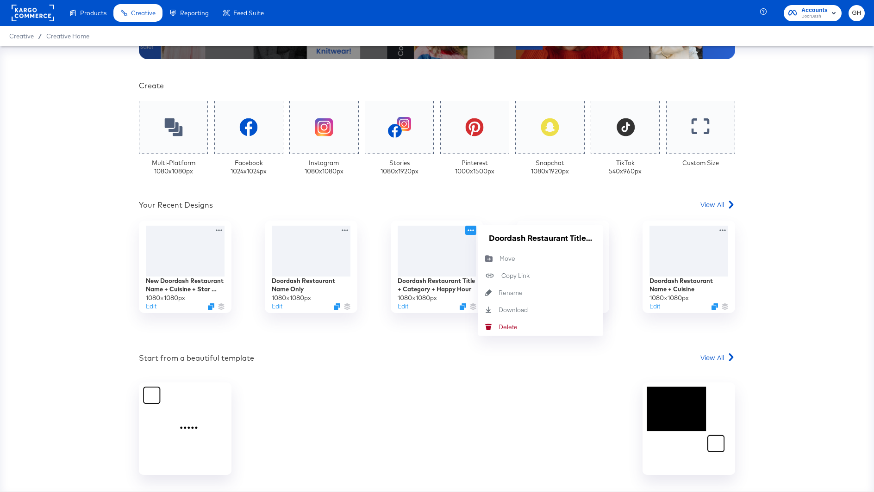
click at [432, 322] on div "New Doordash Restaurant Name + Cuisine + Star Rating 1080 × 1080 px Edit Doorda…" at bounding box center [437, 276] width 624 height 111
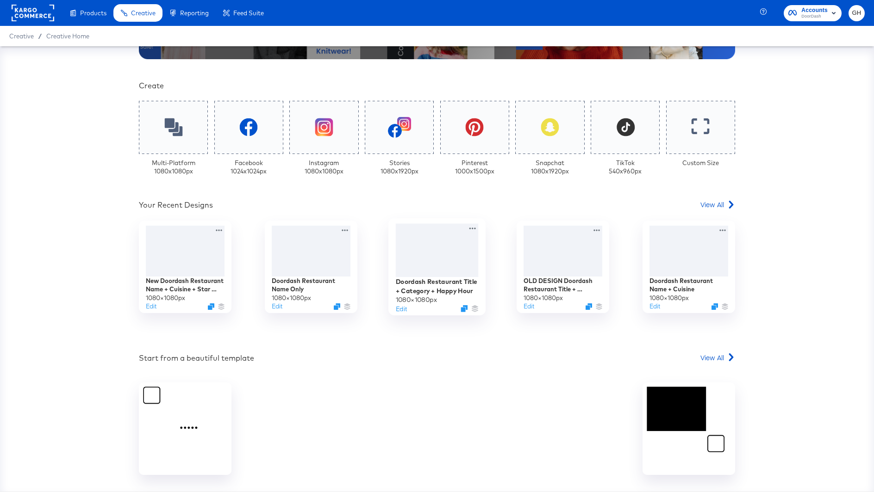
click at [414, 275] on div at bounding box center [437, 250] width 83 height 53
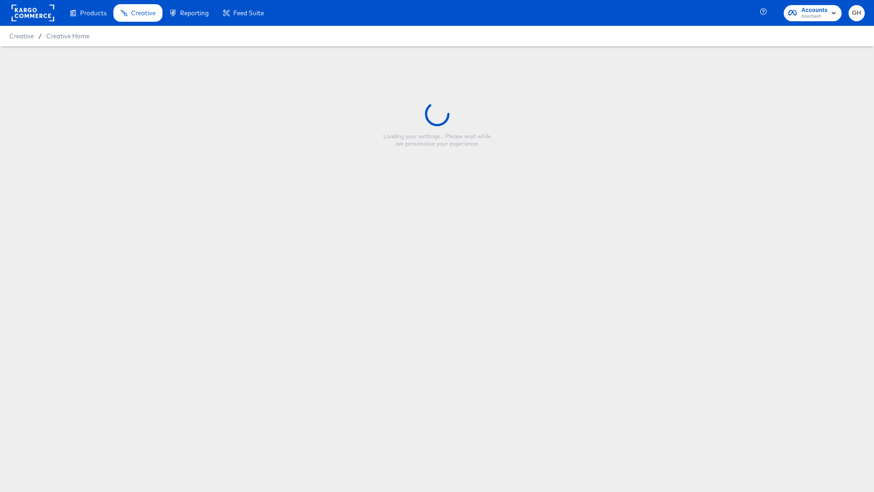
type input "Doordash Restaurant Title + Category + Happy Hour"
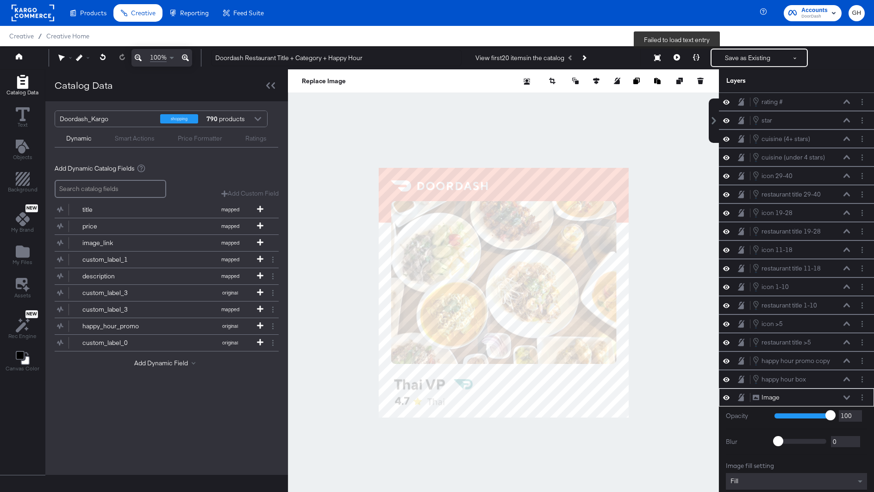
click at [676, 58] on icon at bounding box center [676, 57] width 6 height 6
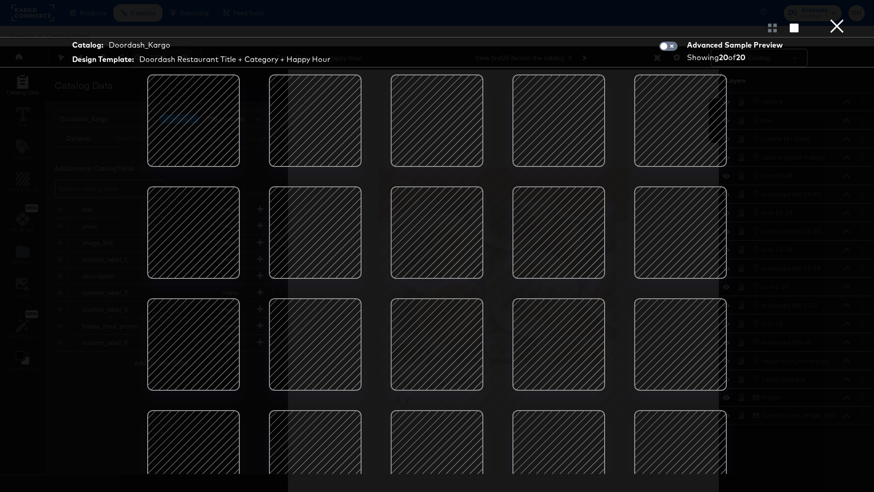
click at [534, 237] on div at bounding box center [558, 232] width 79 height 79
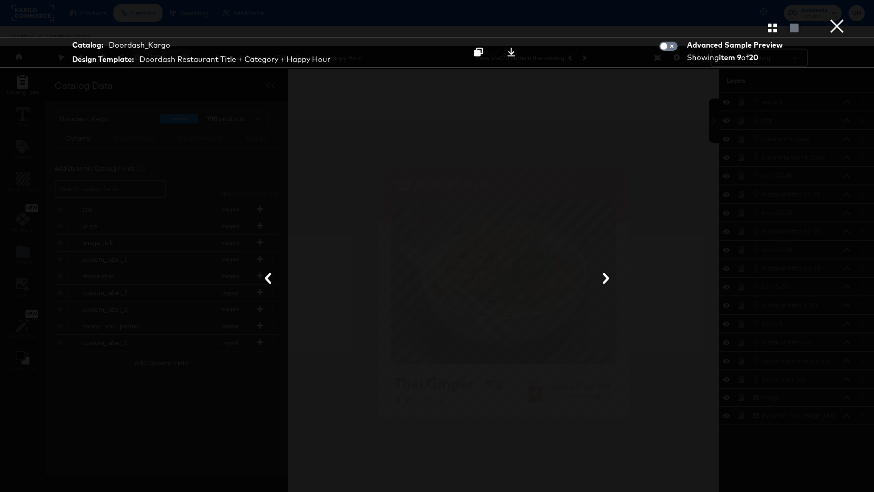
click at [735, 159] on div at bounding box center [437, 279] width 694 height 400
click at [836, 19] on button "×" at bounding box center [837, 9] width 19 height 19
